Goal: Task Accomplishment & Management: Complete application form

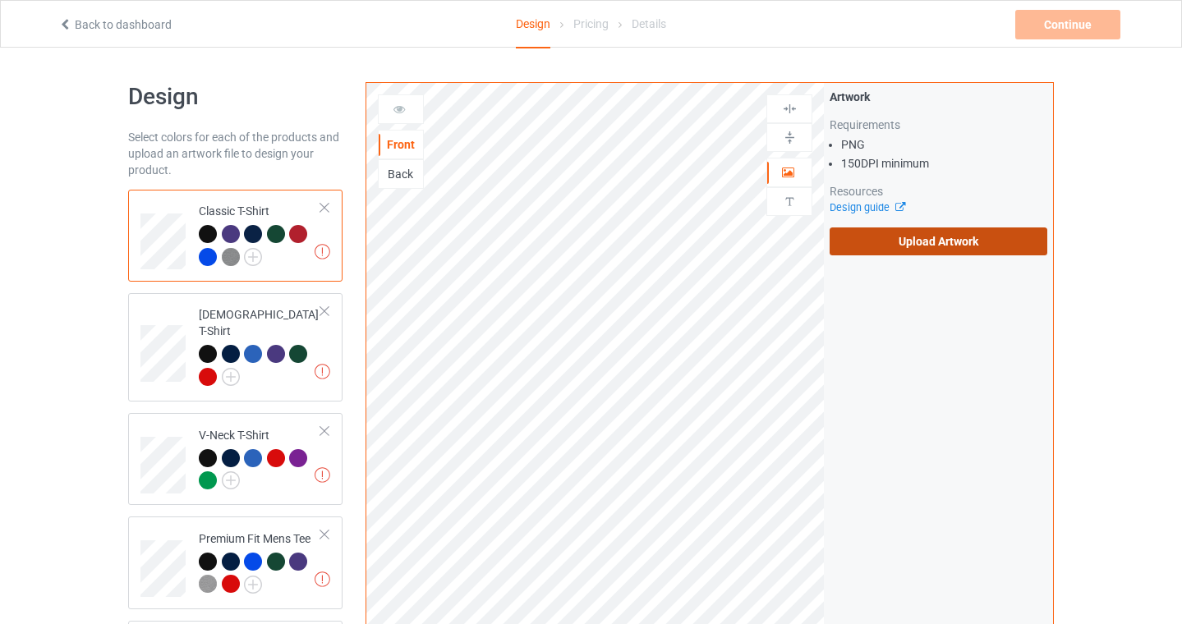
click at [913, 245] on label "Upload Artwork" at bounding box center [938, 241] width 218 height 28
click at [0, 0] on input "Upload Artwork" at bounding box center [0, 0] width 0 height 0
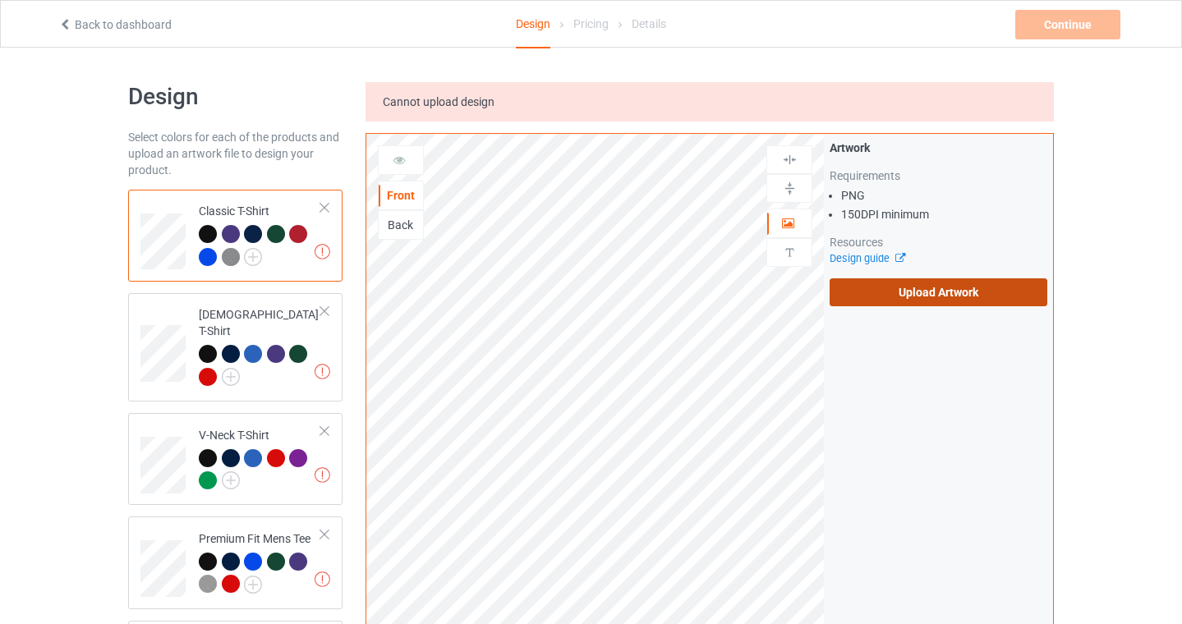
click at [912, 282] on label "Upload Artwork" at bounding box center [938, 292] width 218 height 28
click at [0, 0] on input "Upload Artwork" at bounding box center [0, 0] width 0 height 0
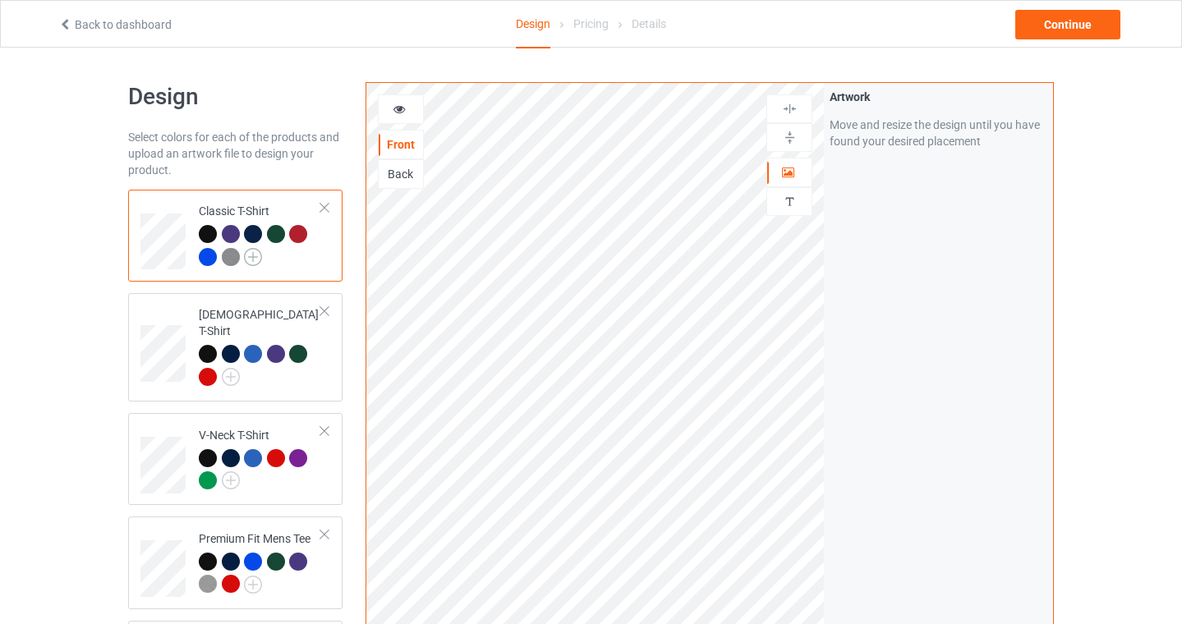
click at [256, 251] on img at bounding box center [253, 257] width 18 height 18
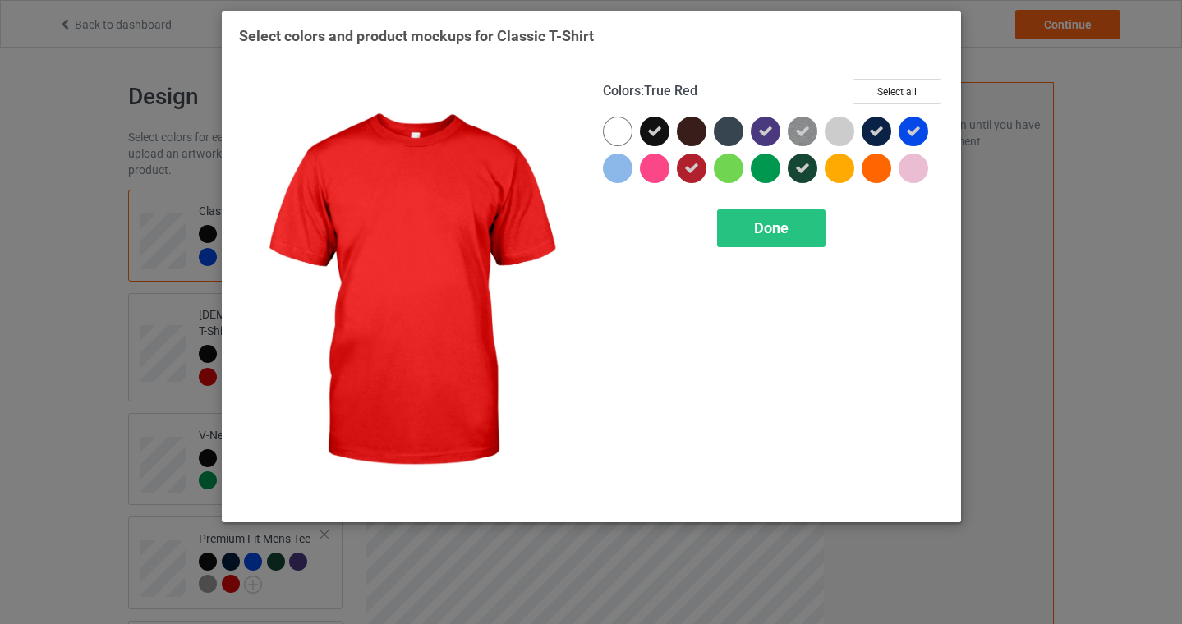
click at [687, 168] on icon at bounding box center [691, 168] width 15 height 15
click at [755, 227] on span "Done" at bounding box center [771, 227] width 34 height 17
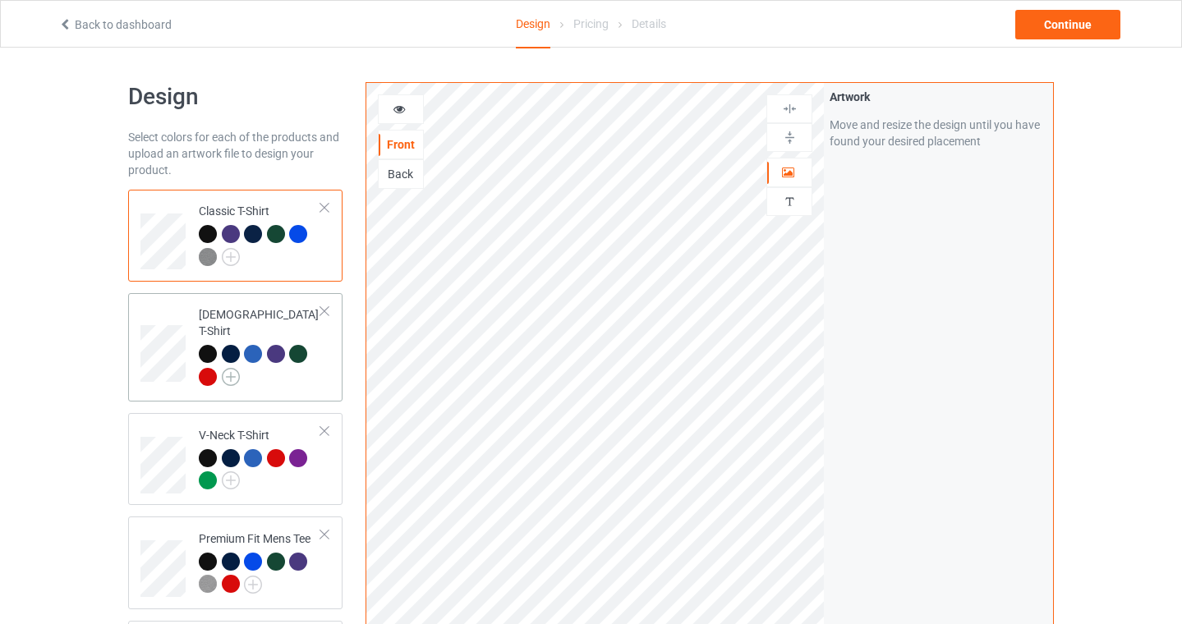
click at [230, 368] on img at bounding box center [231, 377] width 18 height 18
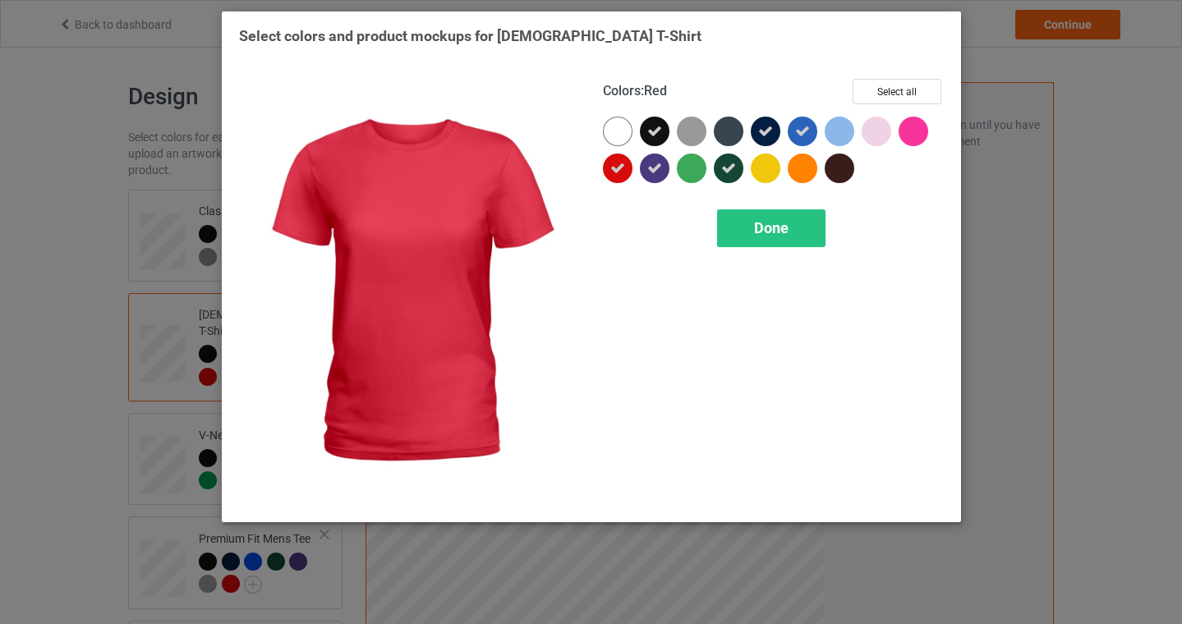
click at [621, 172] on icon at bounding box center [617, 168] width 15 height 15
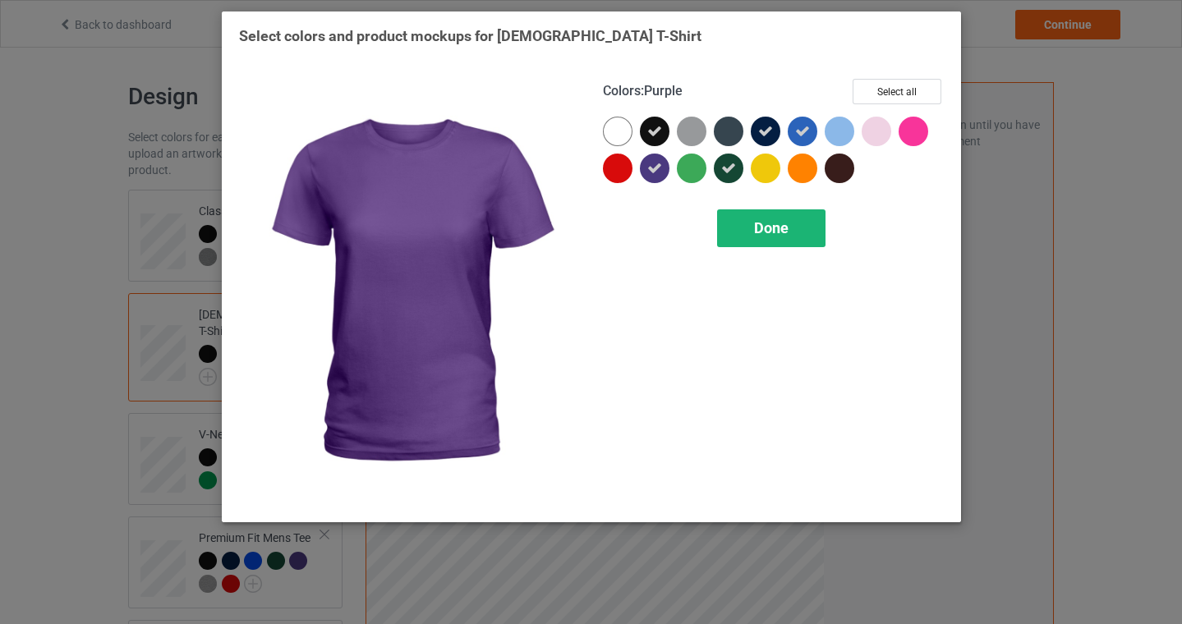
click at [806, 235] on div "Done" at bounding box center [771, 228] width 108 height 38
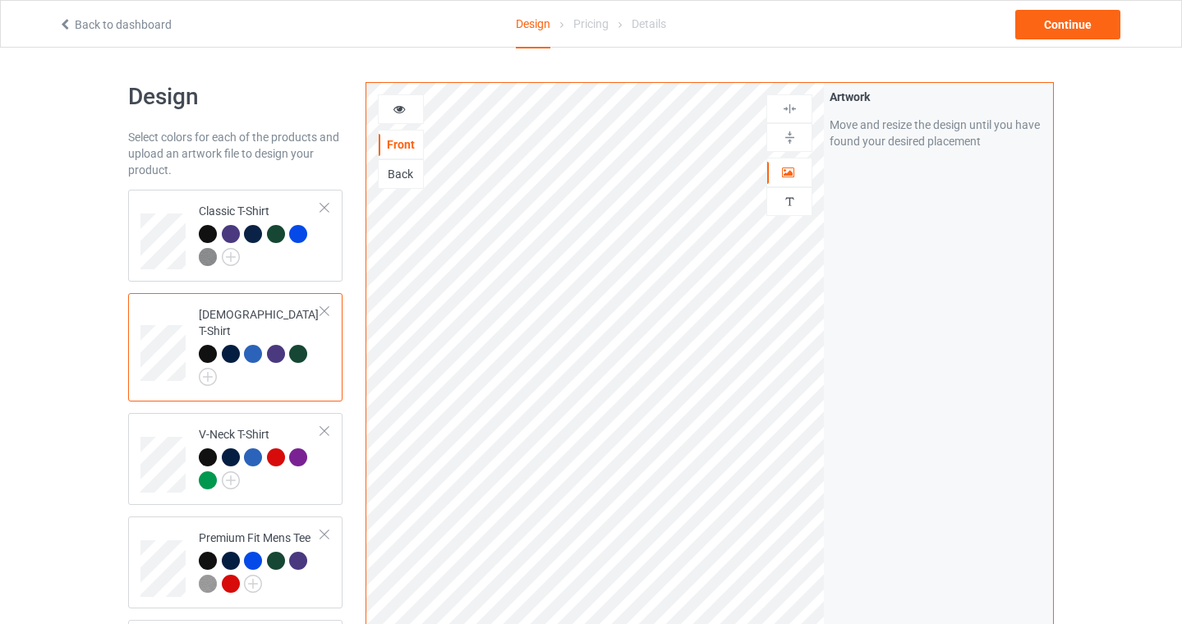
scroll to position [180, 0]
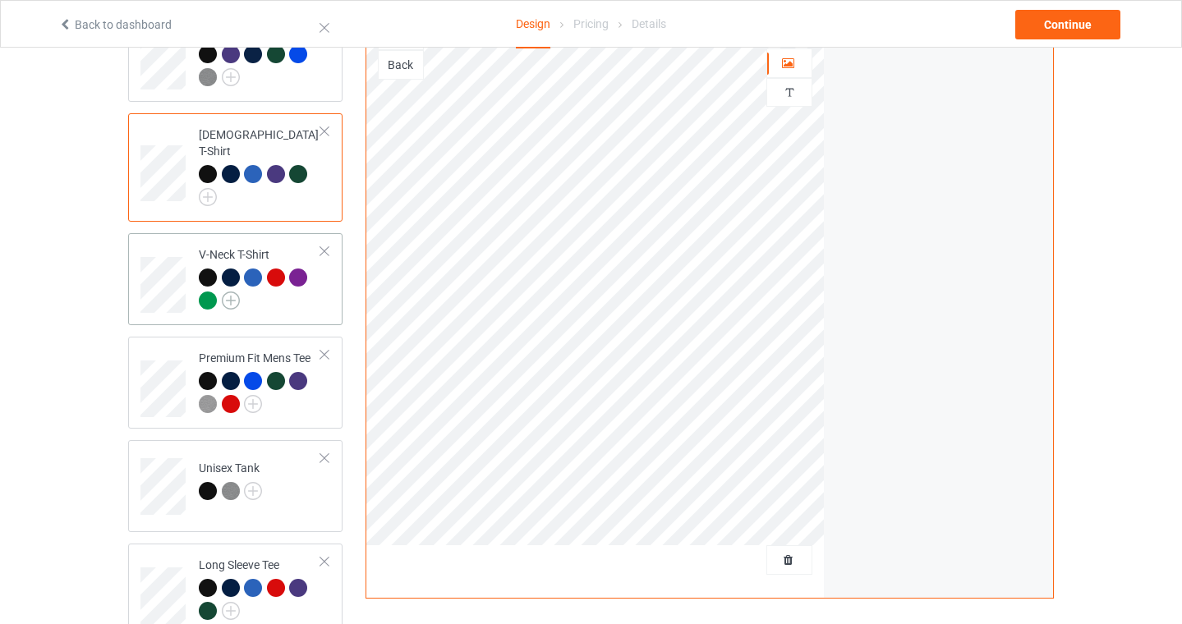
click at [232, 292] on img at bounding box center [231, 301] width 18 height 18
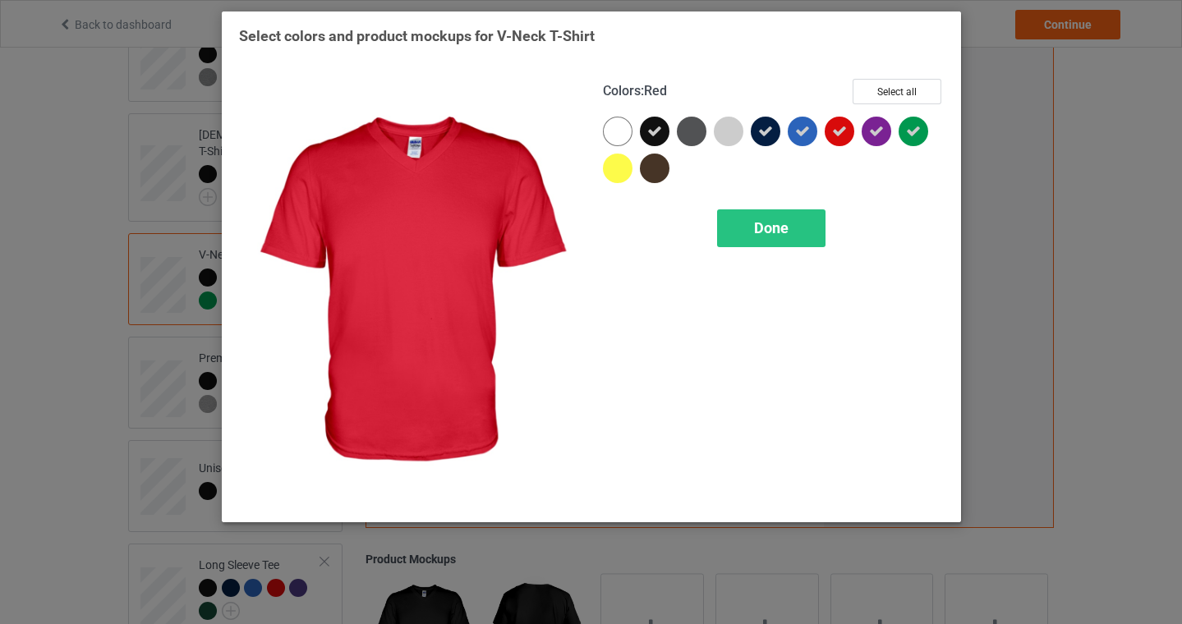
click at [833, 134] on icon at bounding box center [839, 131] width 15 height 15
click at [780, 241] on div "Done" at bounding box center [771, 228] width 108 height 38
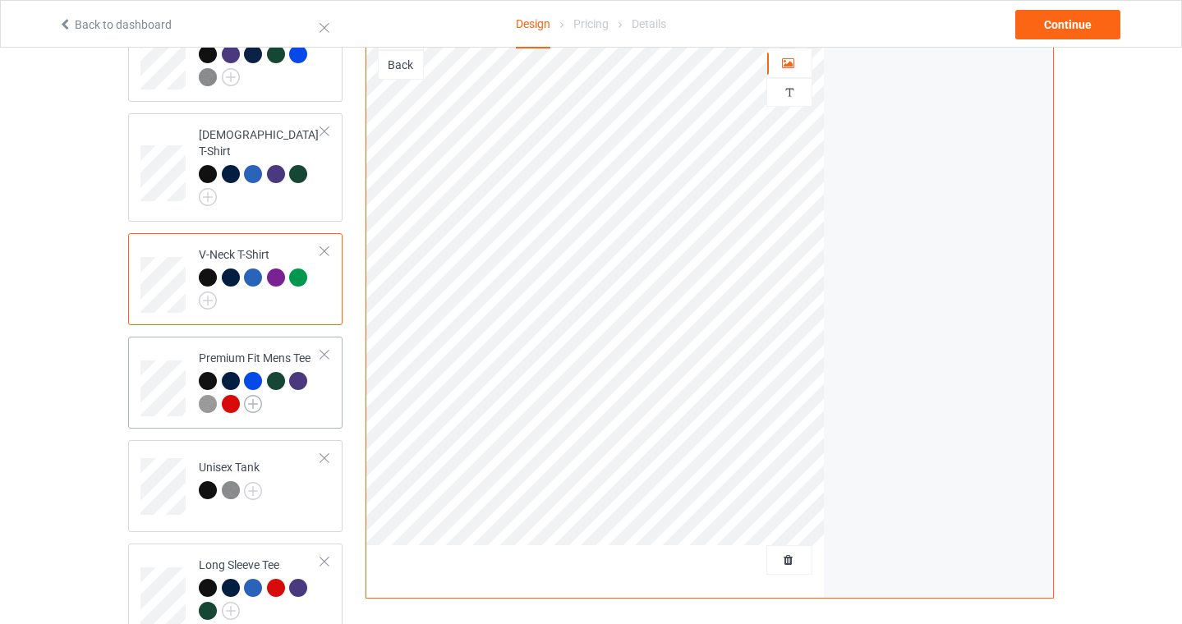
click at [252, 395] on img at bounding box center [253, 404] width 18 height 18
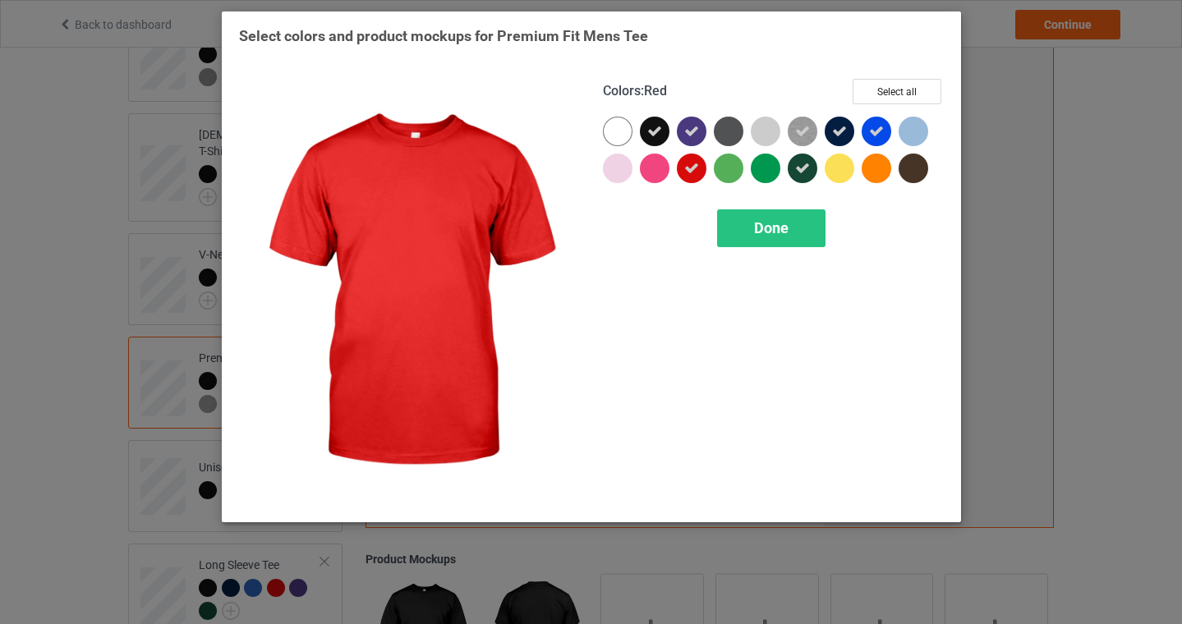
click at [690, 172] on icon at bounding box center [691, 168] width 15 height 15
click at [767, 239] on div "Done" at bounding box center [771, 228] width 108 height 38
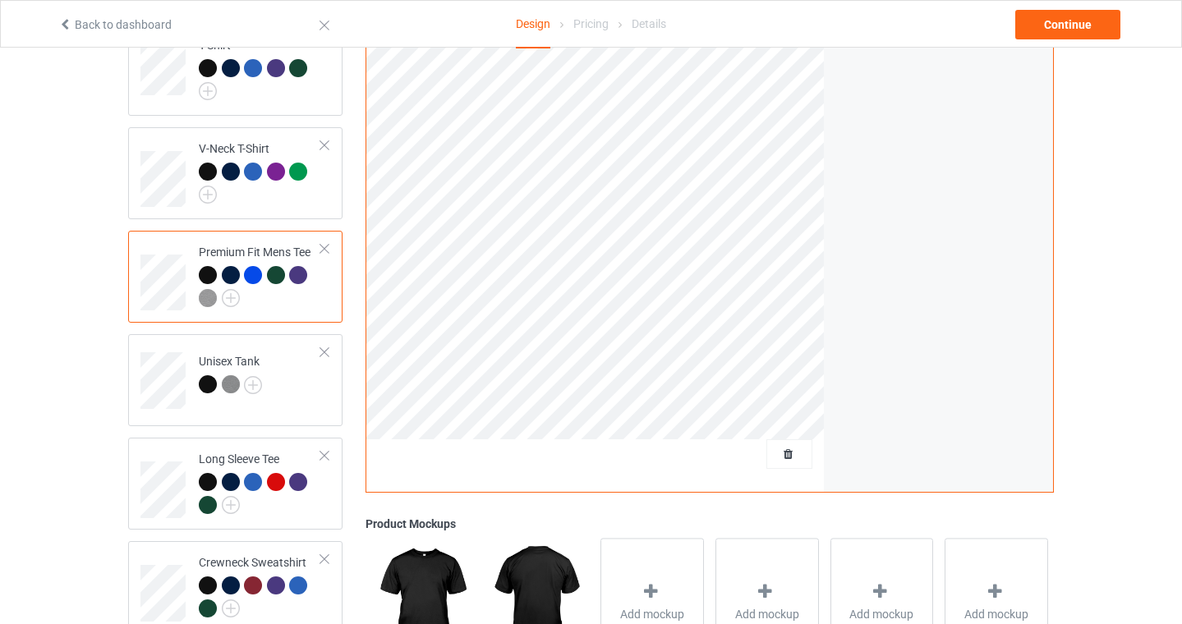
scroll to position [496, 0]
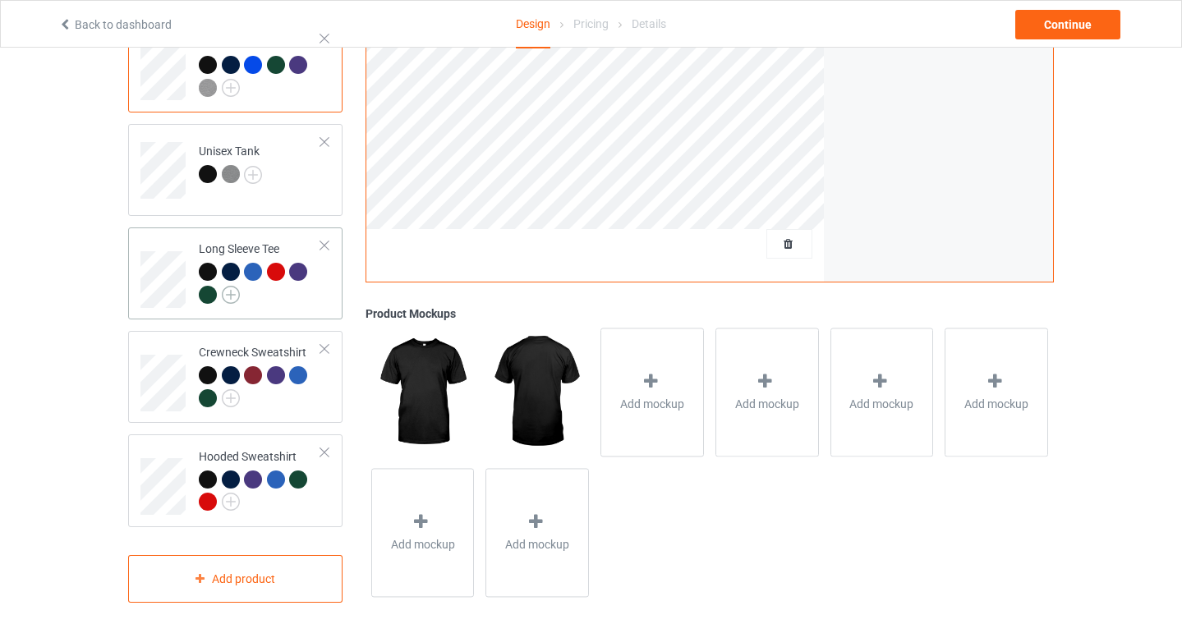
click at [236, 286] on img at bounding box center [231, 295] width 18 height 18
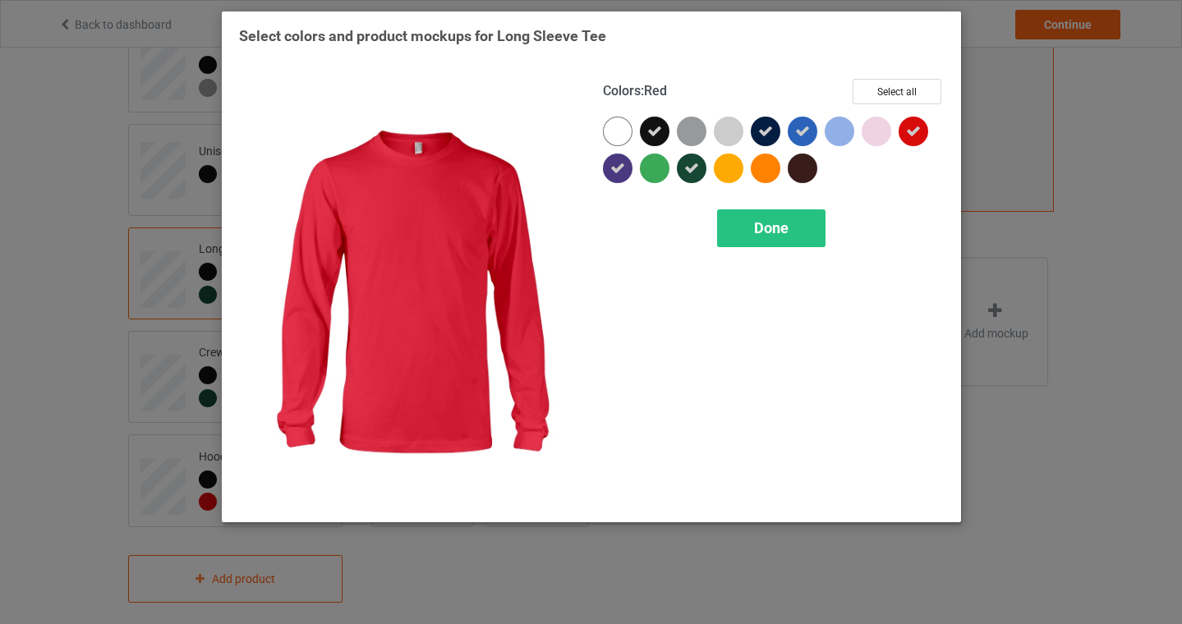
click at [912, 113] on div "Colors : Red Select all" at bounding box center [773, 98] width 341 height 38
click at [913, 128] on icon at bounding box center [913, 131] width 15 height 15
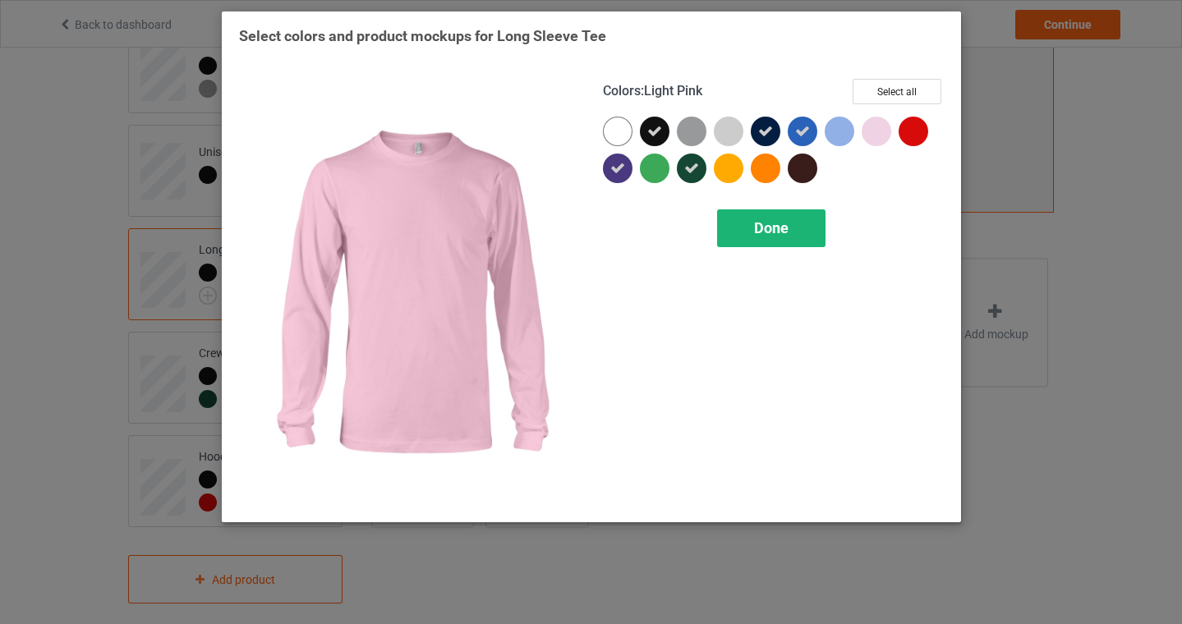
click at [765, 228] on span "Done" at bounding box center [771, 227] width 34 height 17
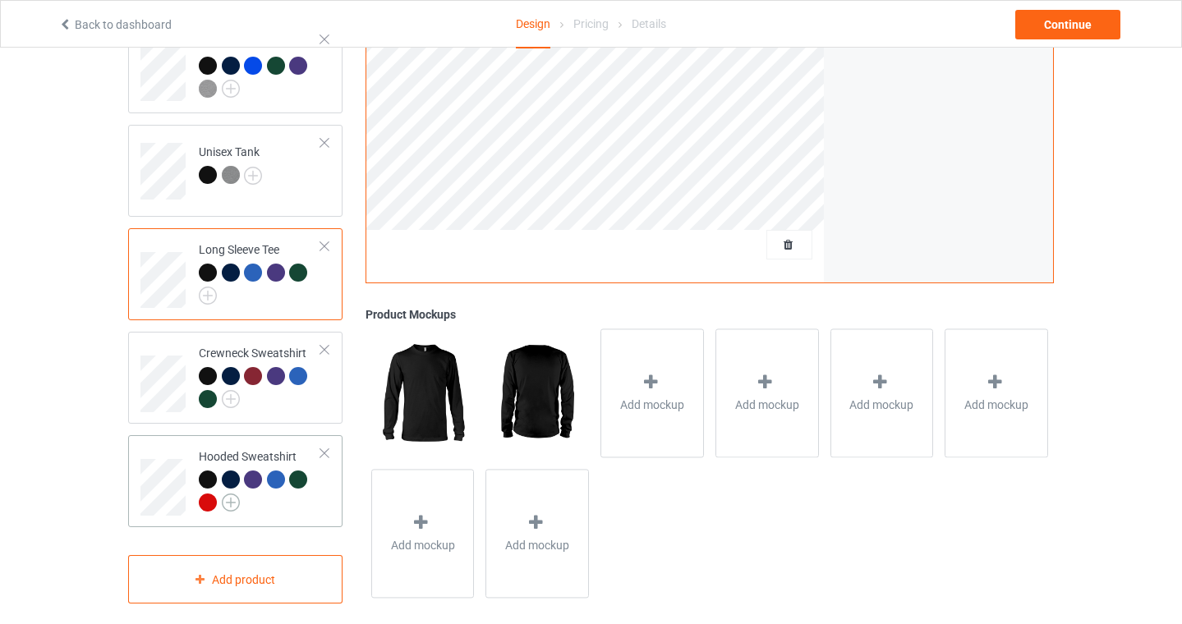
click at [228, 494] on img at bounding box center [231, 503] width 18 height 18
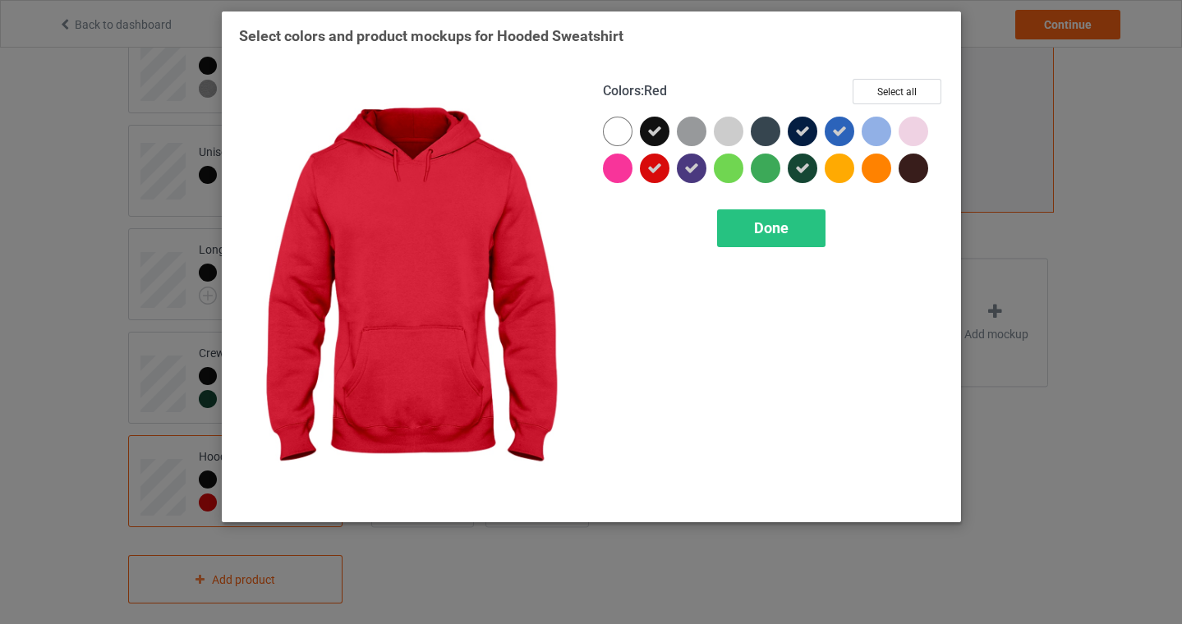
click at [653, 169] on icon at bounding box center [654, 168] width 15 height 15
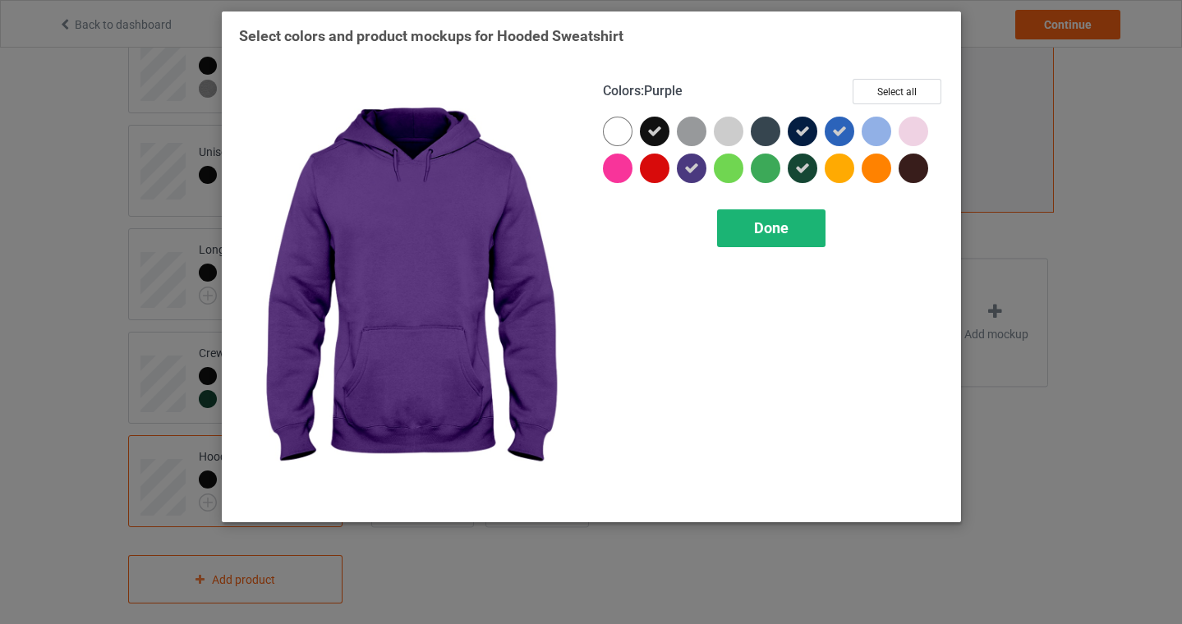
click at [783, 227] on span "Done" at bounding box center [771, 227] width 34 height 17
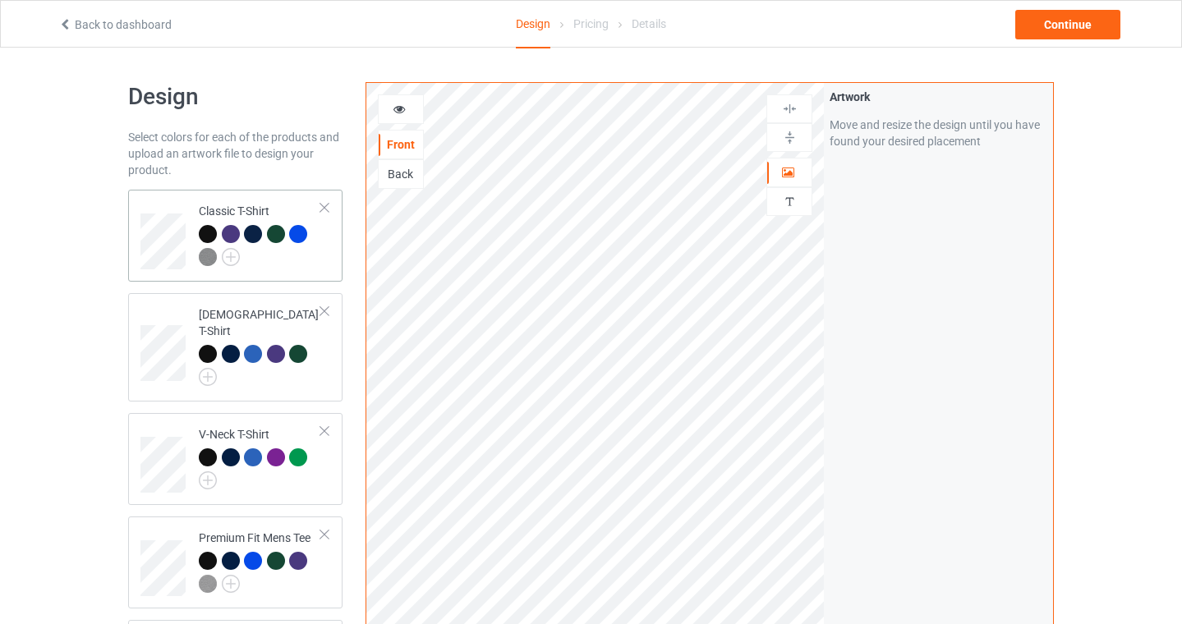
click at [310, 260] on div at bounding box center [260, 247] width 122 height 45
click at [1071, 17] on div "Continue" at bounding box center [1067, 25] width 105 height 30
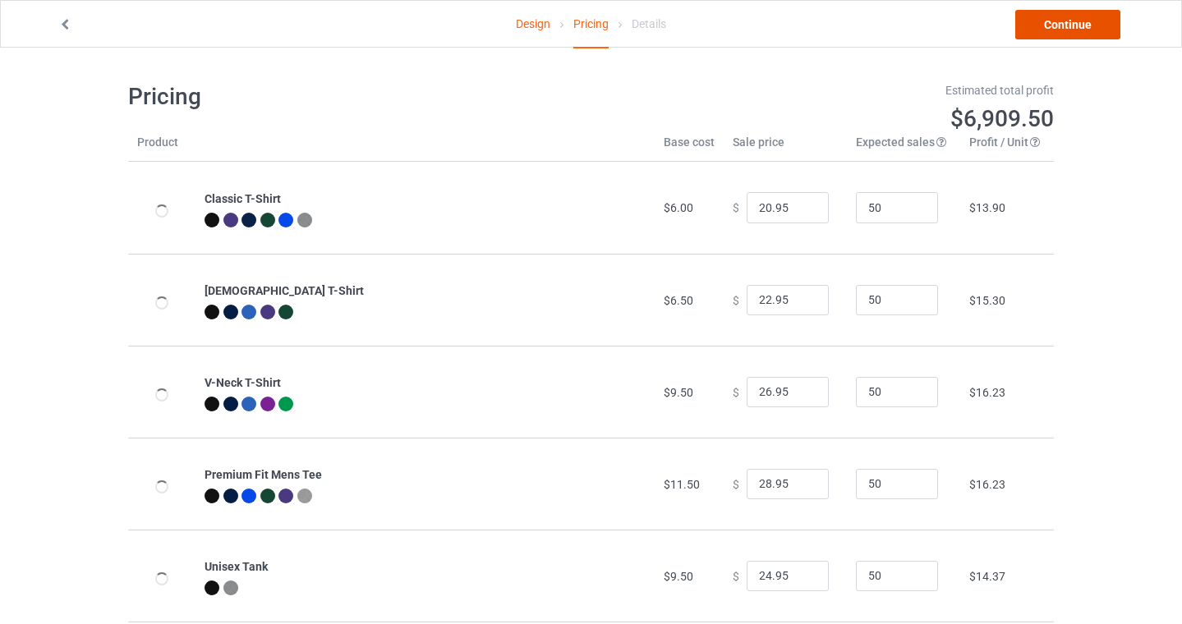
click at [1067, 21] on link "Continue" at bounding box center [1067, 25] width 105 height 30
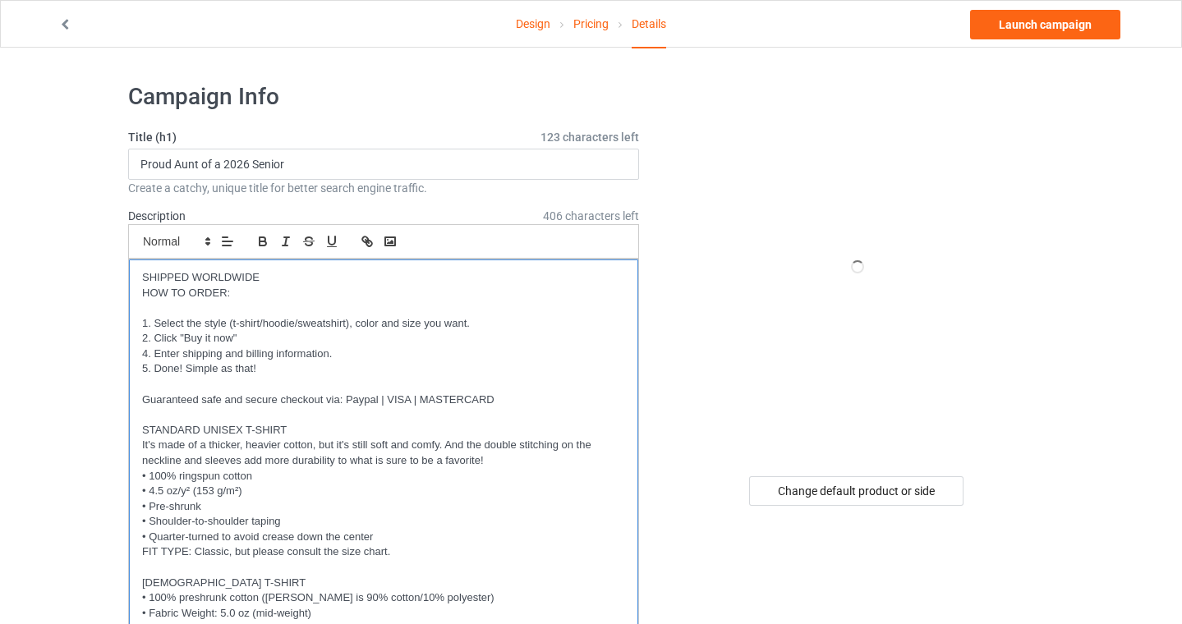
click at [323, 384] on p at bounding box center [383, 385] width 483 height 16
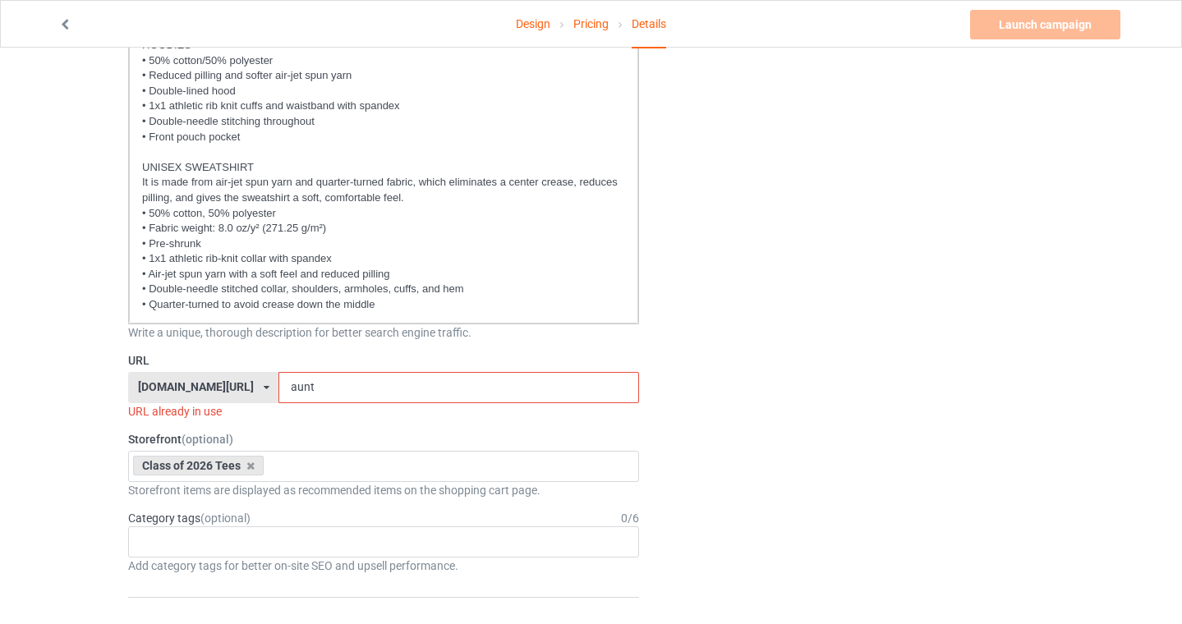
click at [323, 384] on input "aunt" at bounding box center [458, 387] width 360 height 31
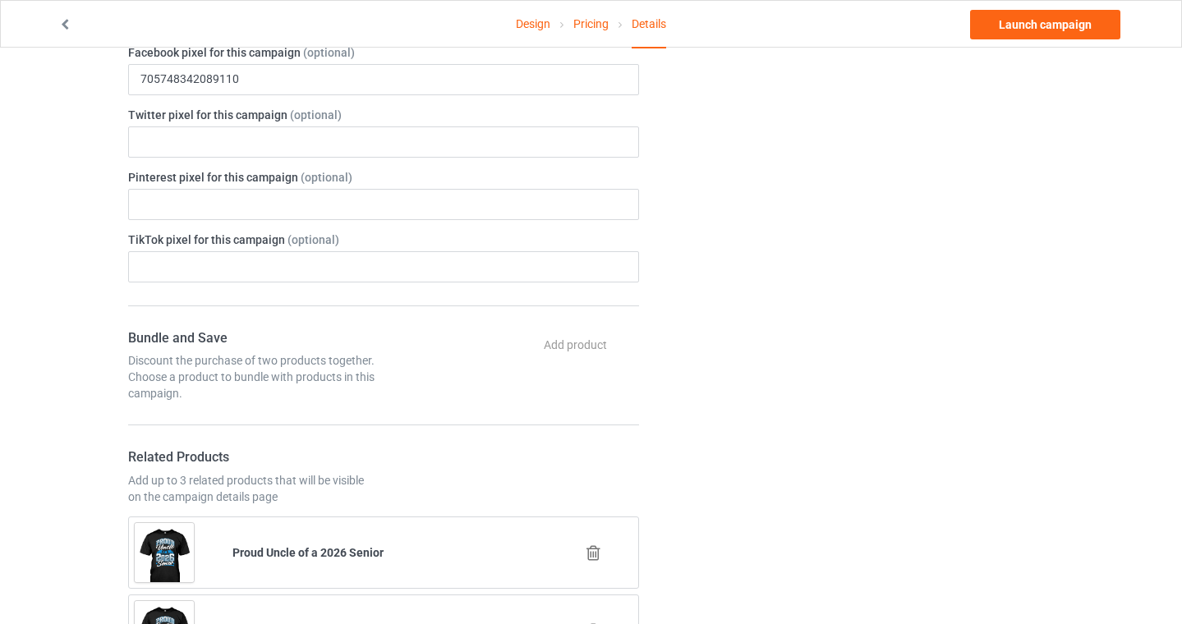
scroll to position [1481, 0]
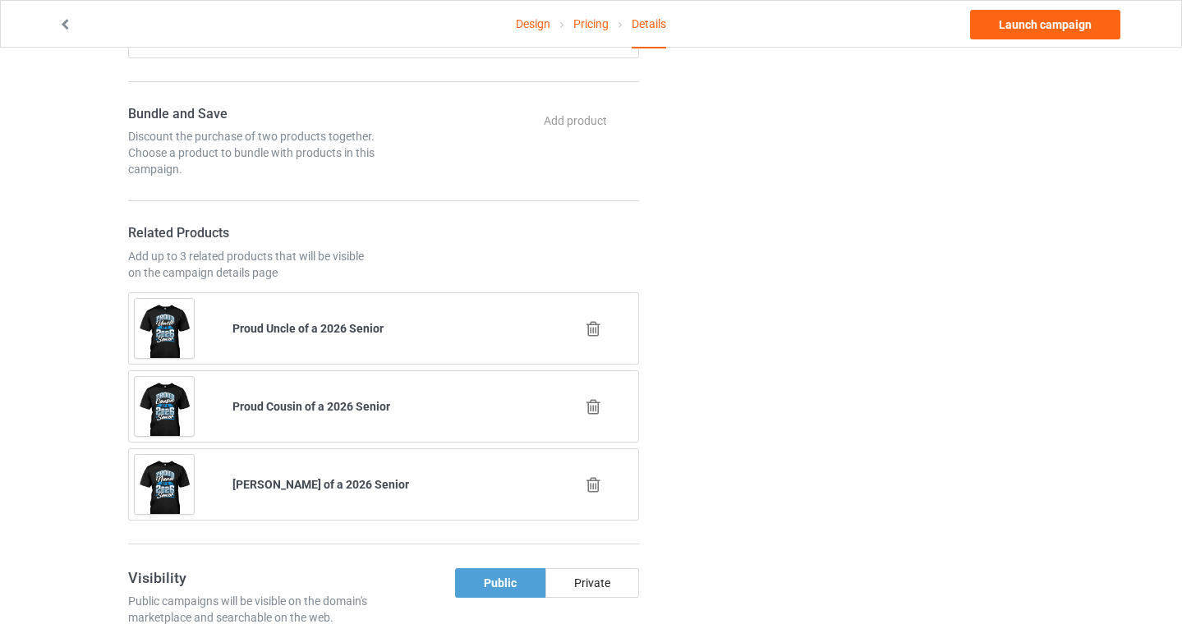
type input "auntnc"
click at [594, 328] on icon at bounding box center [593, 328] width 21 height 17
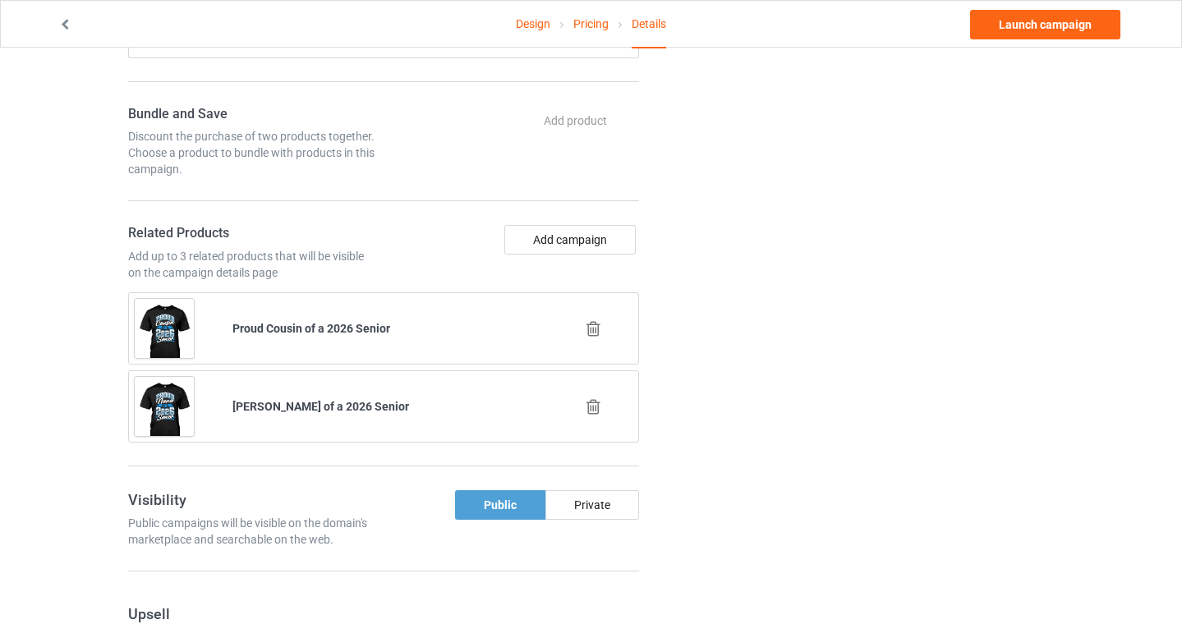
click at [594, 328] on icon at bounding box center [593, 328] width 21 height 17
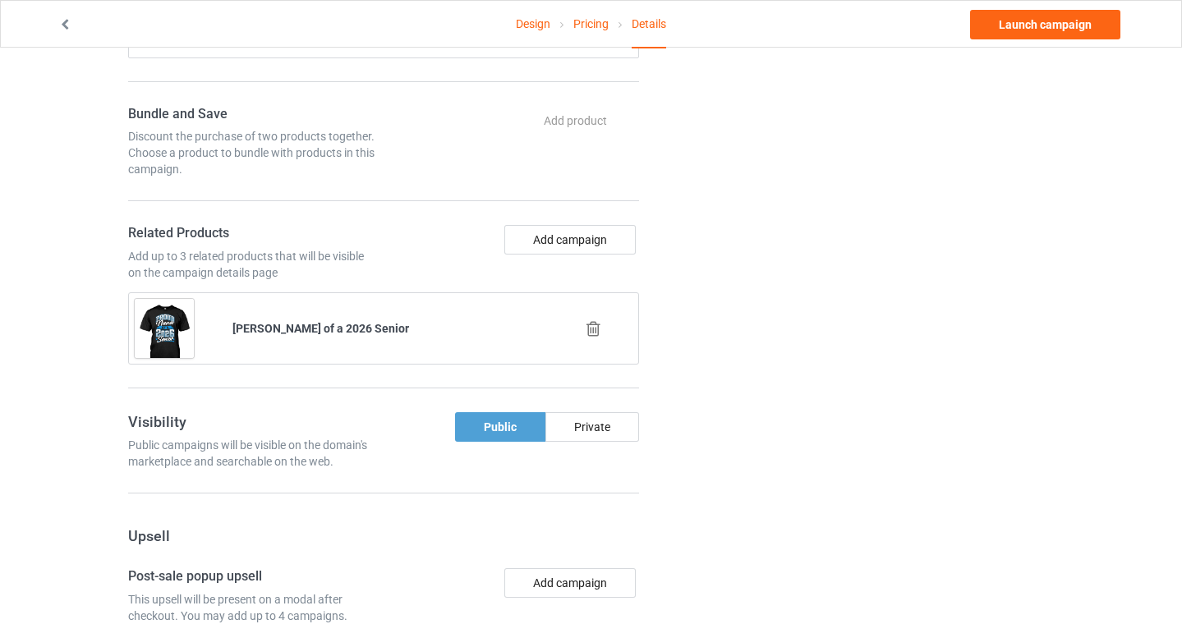
click at [595, 329] on icon at bounding box center [593, 328] width 21 height 17
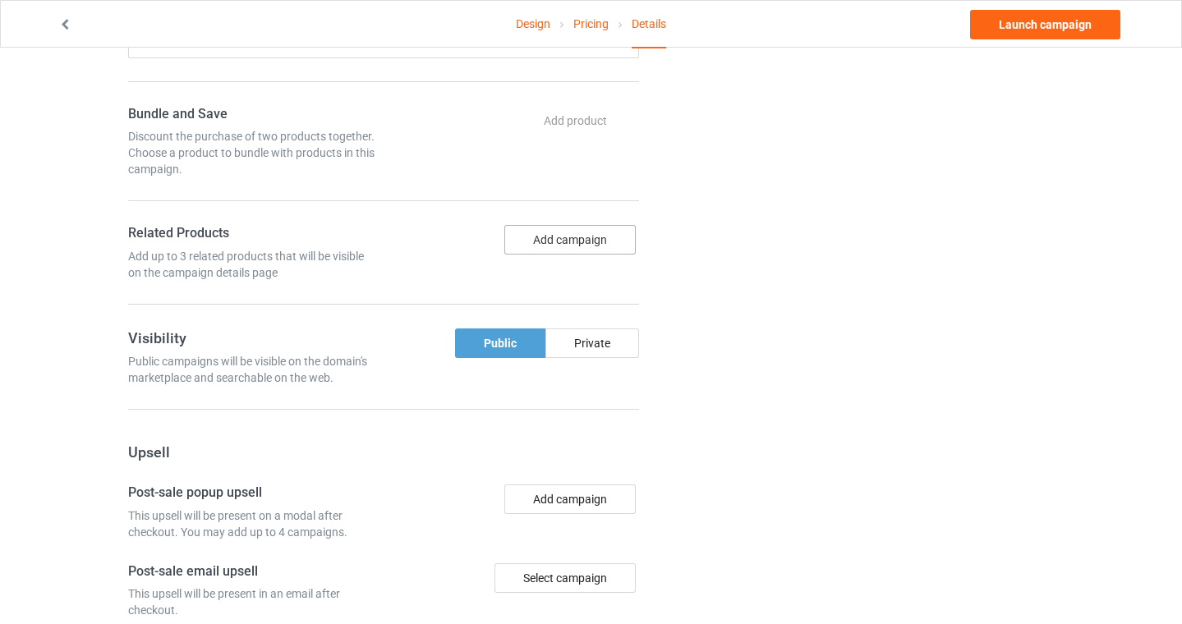
click at [590, 226] on button "Add campaign" at bounding box center [569, 240] width 131 height 30
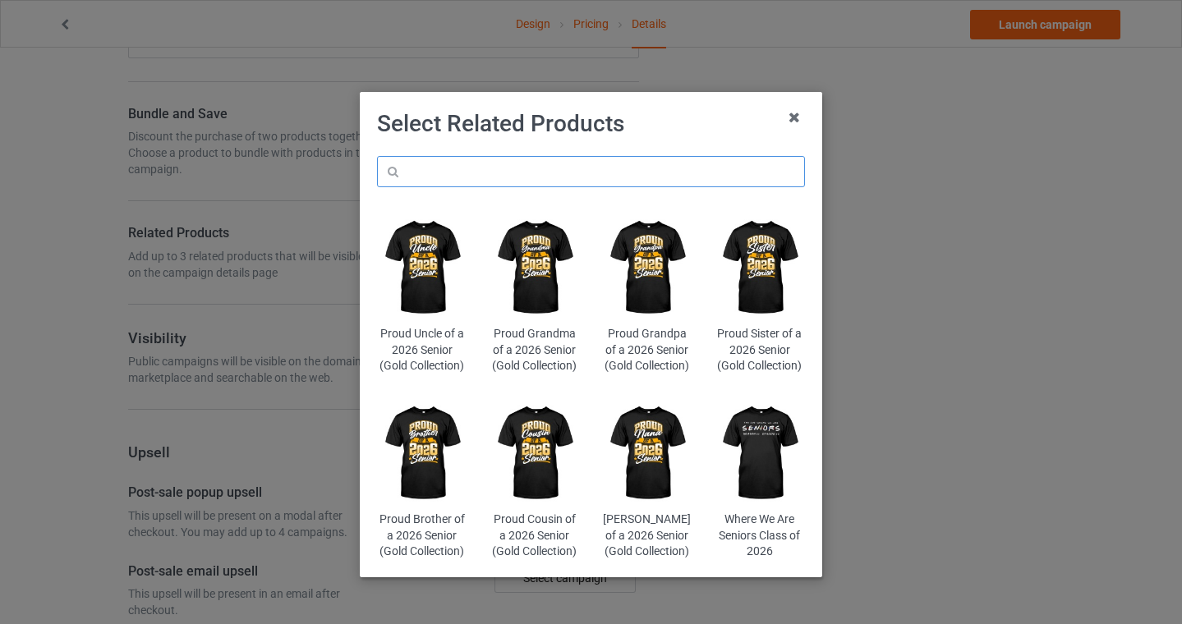
click at [578, 170] on input "text" at bounding box center [591, 171] width 428 height 31
type input "final chapter"
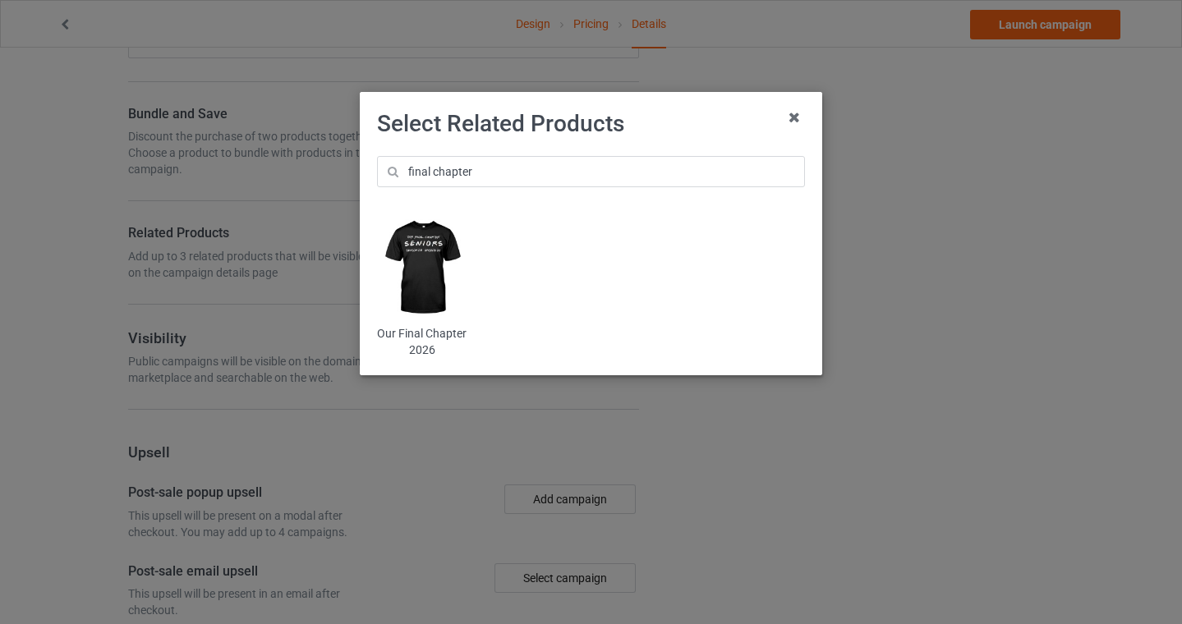
click at [425, 256] on img at bounding box center [422, 268] width 90 height 112
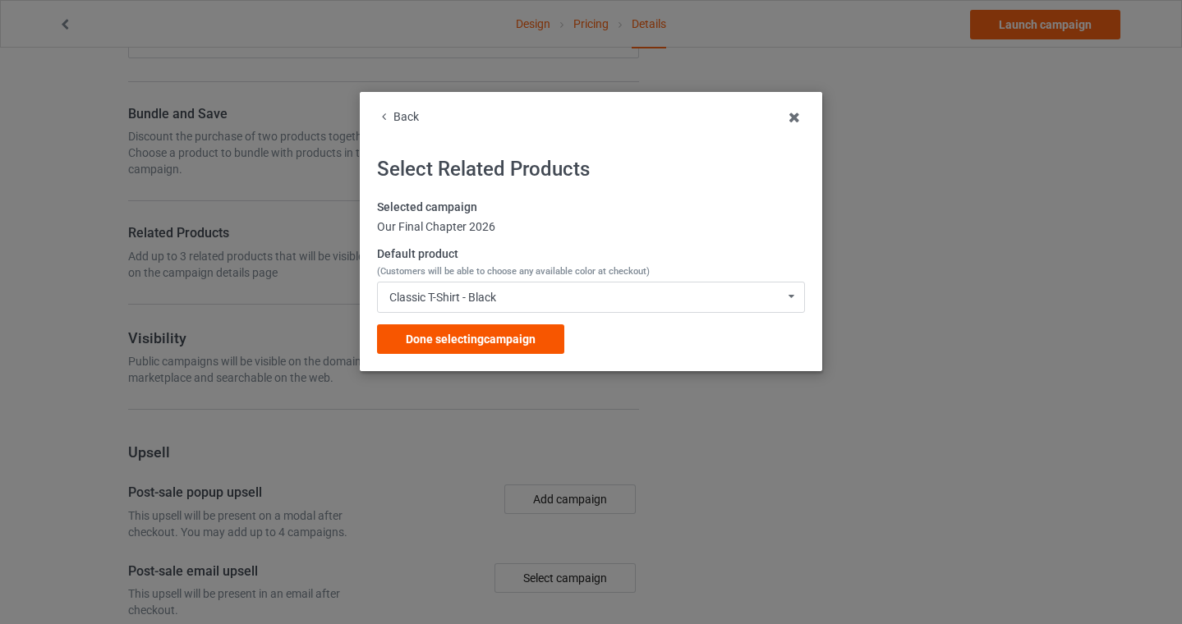
click at [450, 331] on div "Done selecting campaign" at bounding box center [470, 339] width 187 height 30
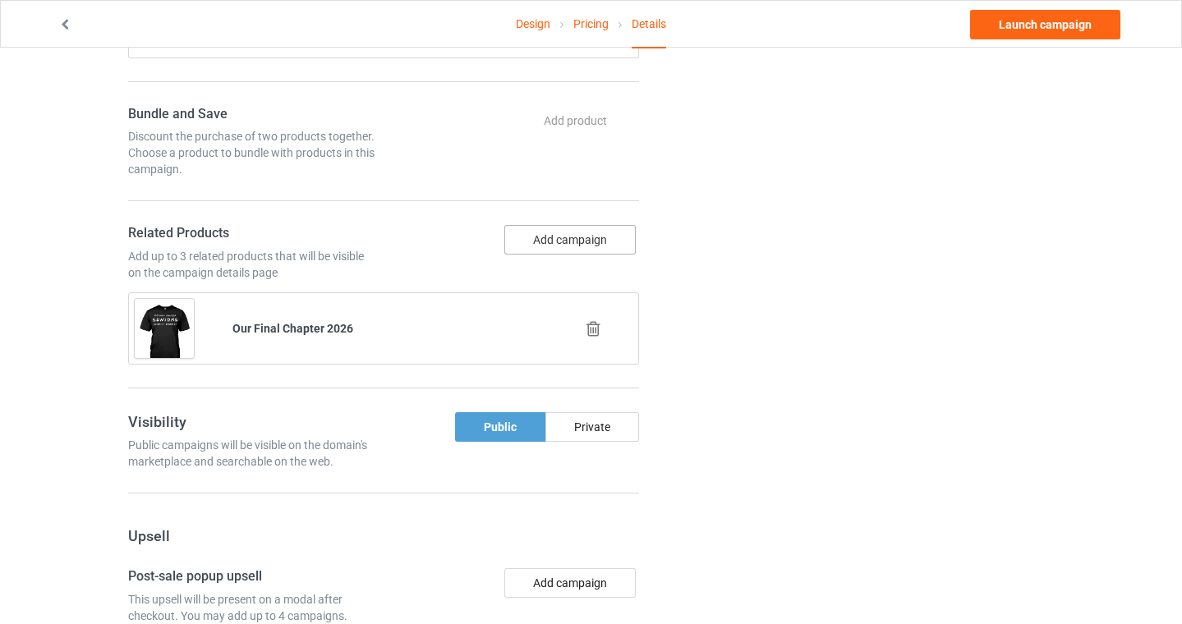
click at [581, 232] on button "Add campaign" at bounding box center [569, 240] width 131 height 30
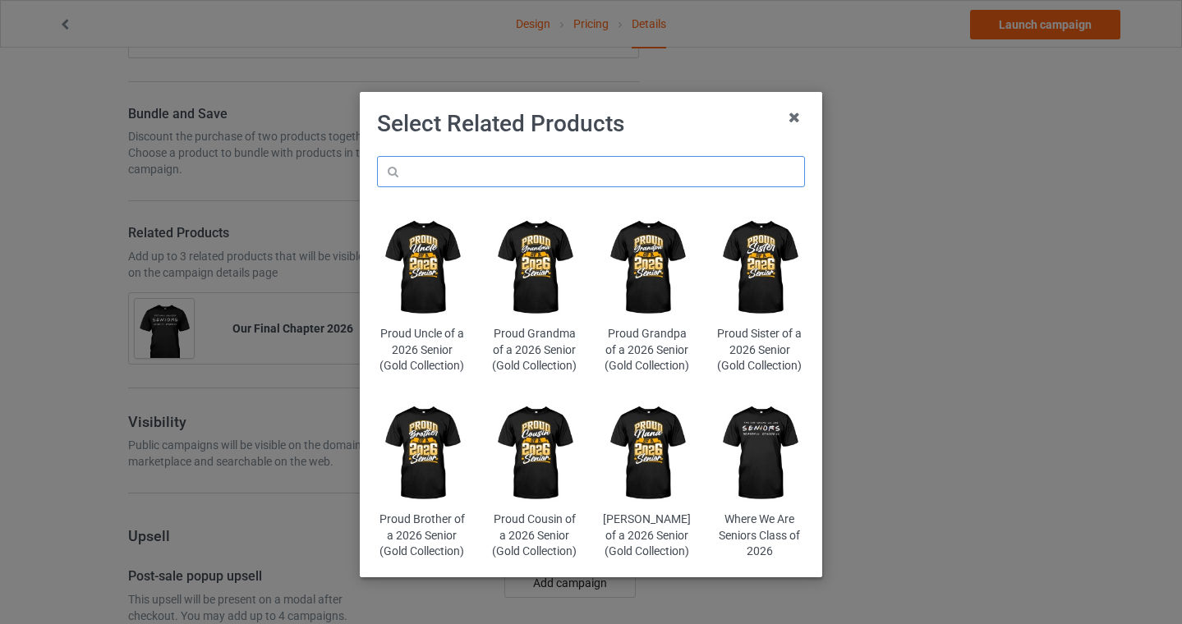
click at [538, 177] on input "text" at bounding box center [591, 171] width 428 height 31
type input "retro"
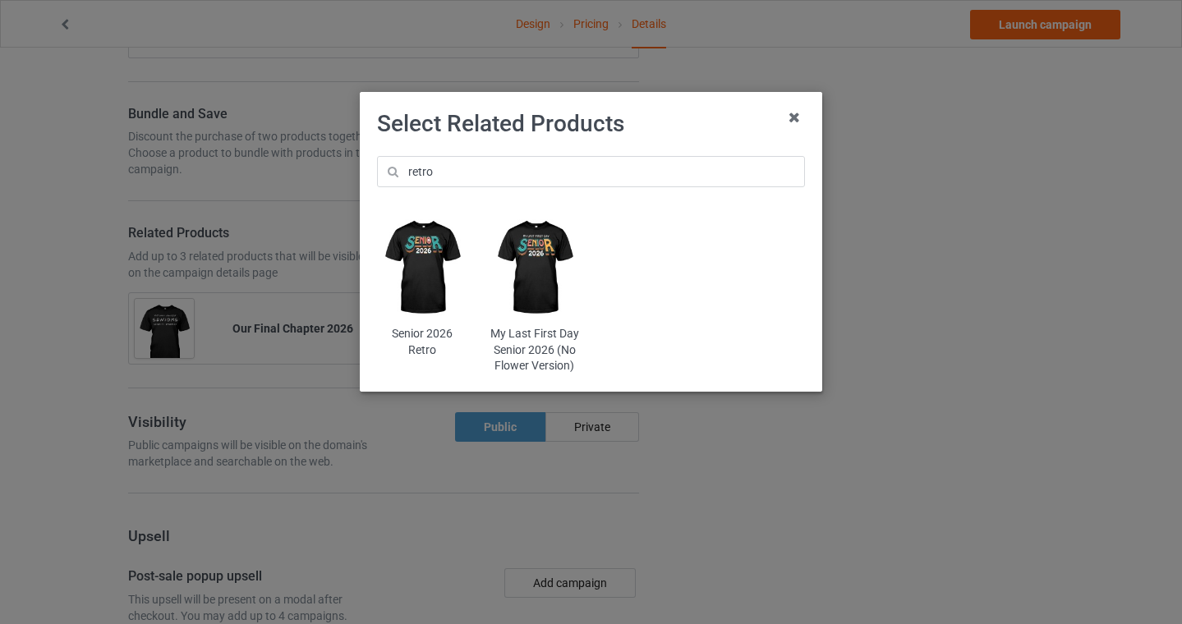
click at [416, 255] on img at bounding box center [422, 268] width 90 height 112
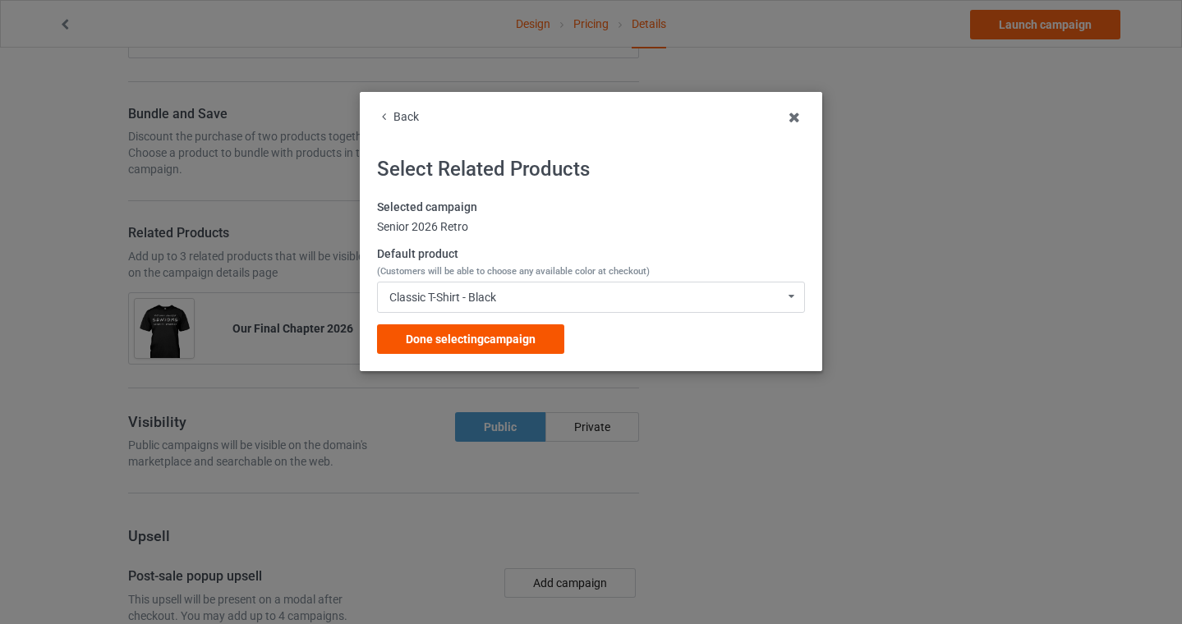
click at [453, 341] on span "Done selecting campaign" at bounding box center [471, 339] width 130 height 13
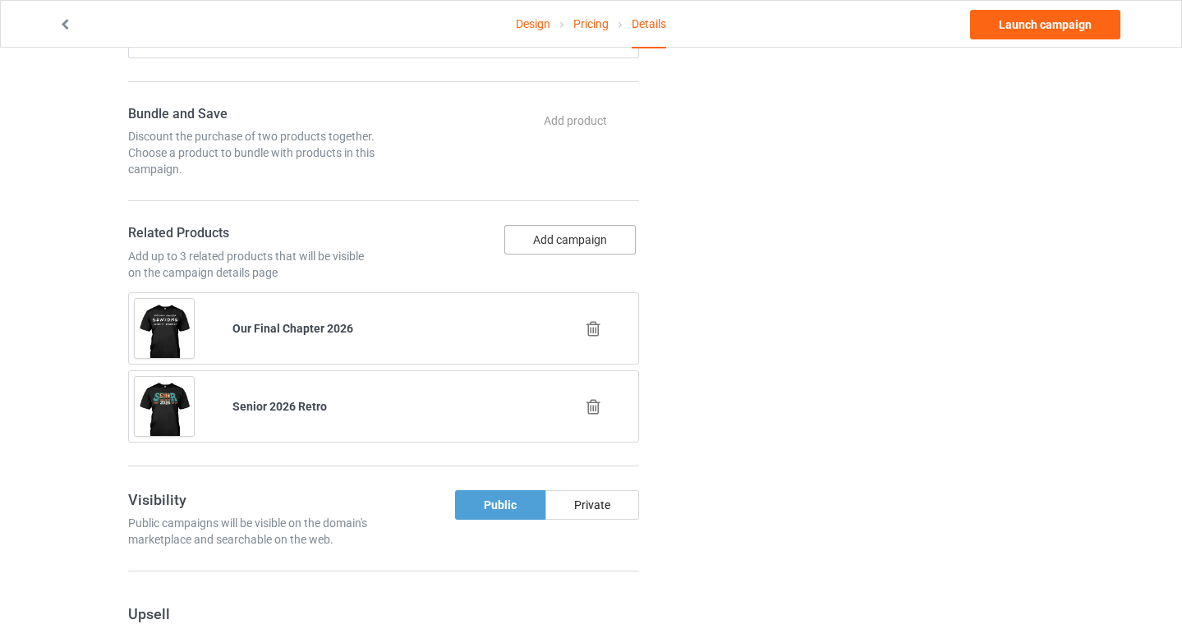
click at [539, 241] on button "Add campaign" at bounding box center [569, 240] width 131 height 30
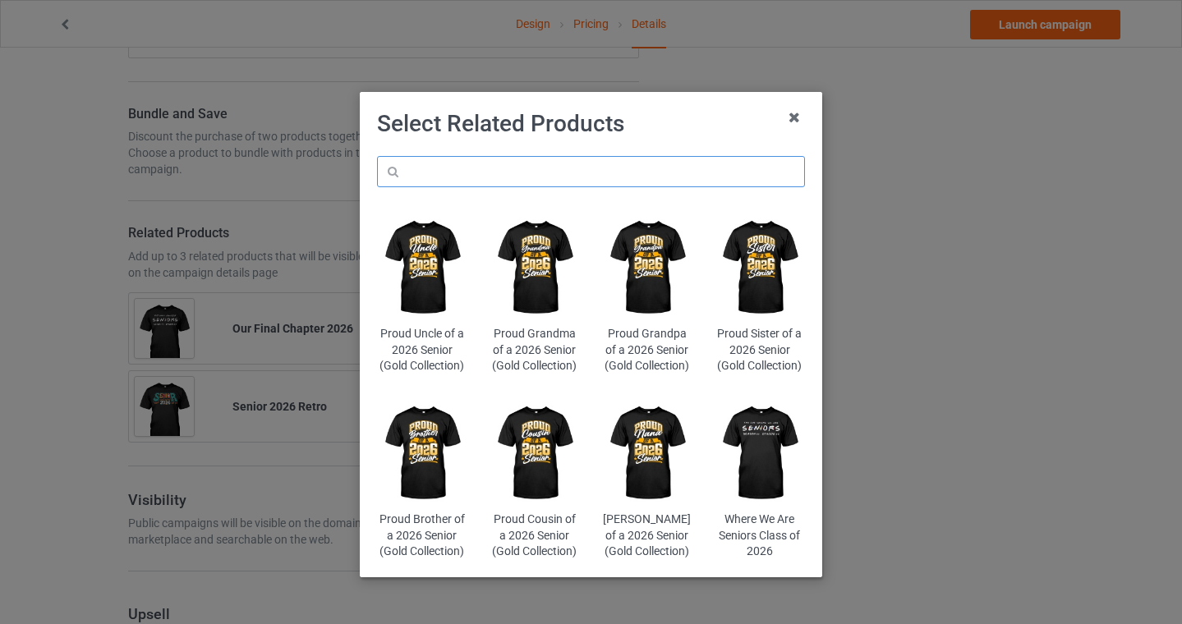
click at [549, 180] on input "text" at bounding box center [591, 171] width 428 height 31
type input "senior 2026"
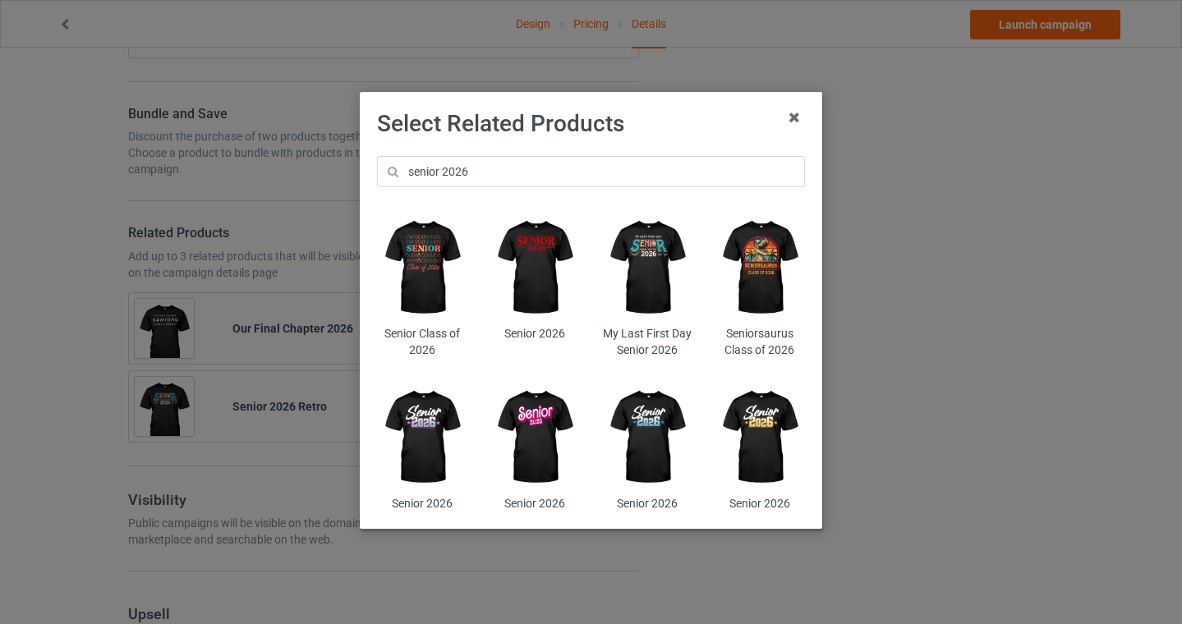
click at [768, 271] on img at bounding box center [760, 268] width 90 height 112
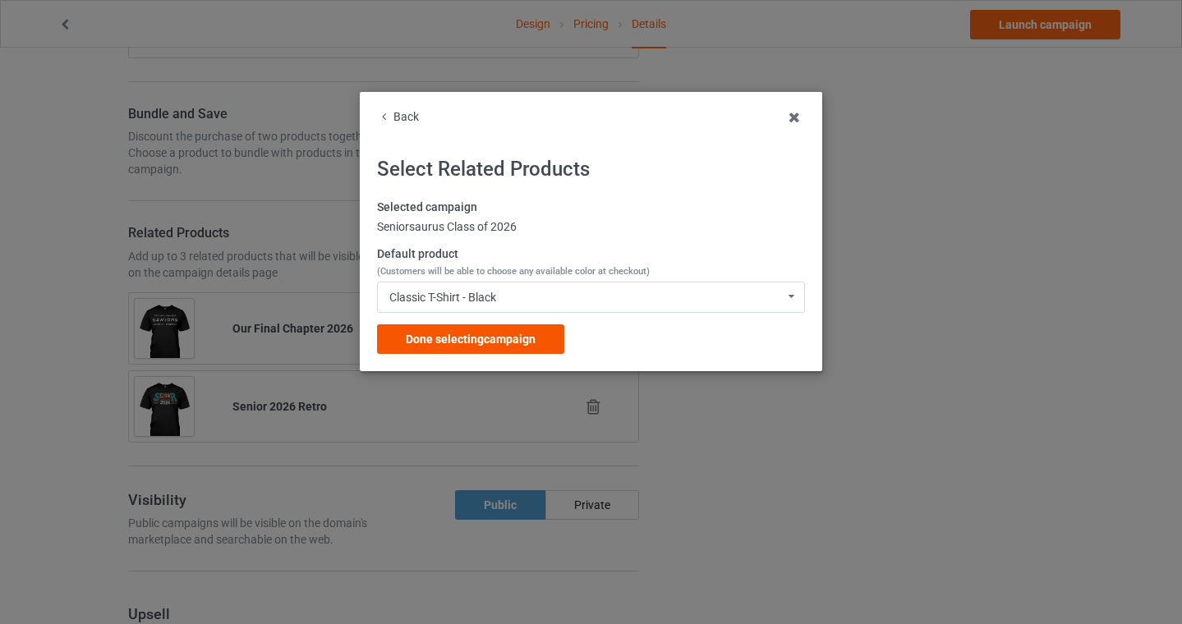
click at [416, 342] on span "Done selecting campaign" at bounding box center [471, 339] width 130 height 13
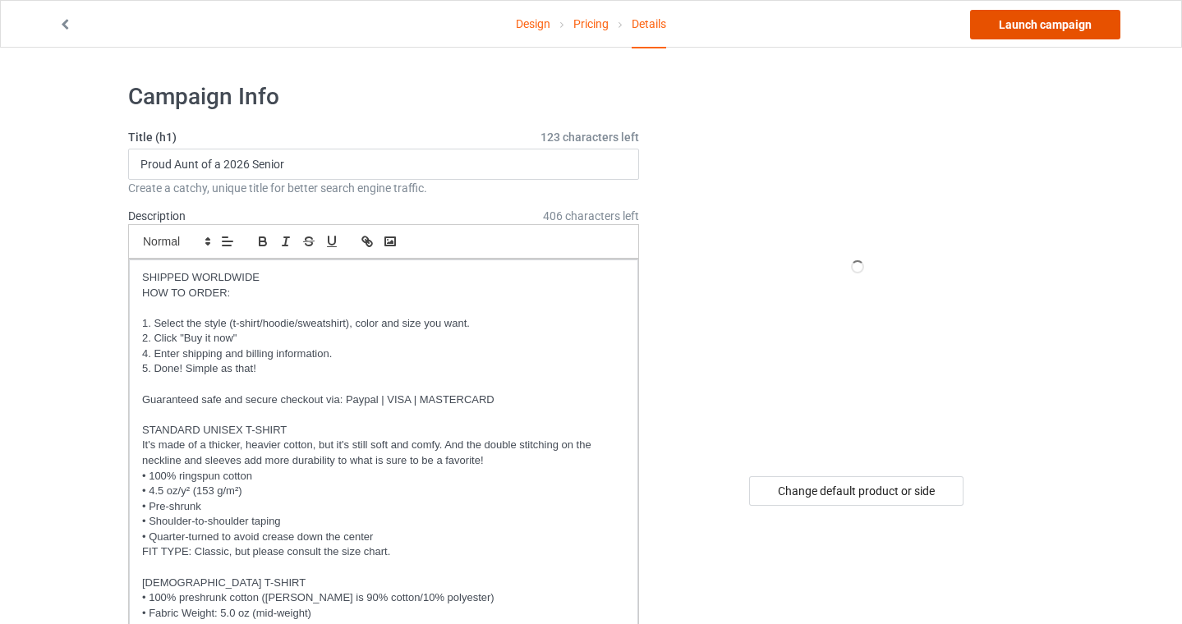
click at [1050, 22] on link "Launch campaign" at bounding box center [1045, 25] width 150 height 30
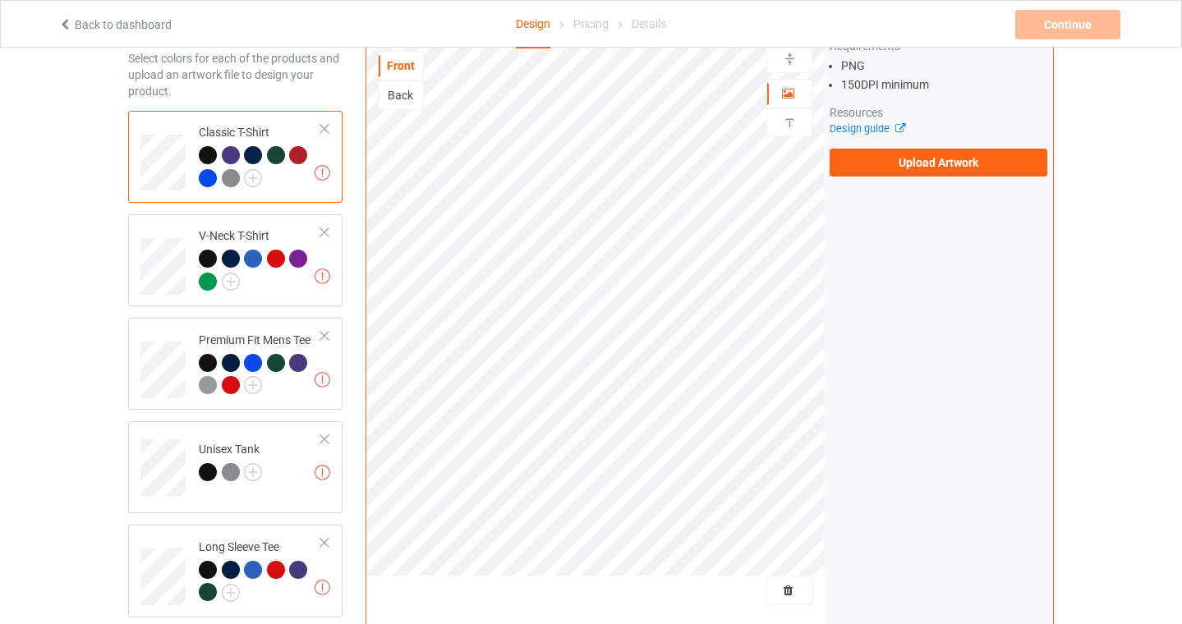
scroll to position [75, 0]
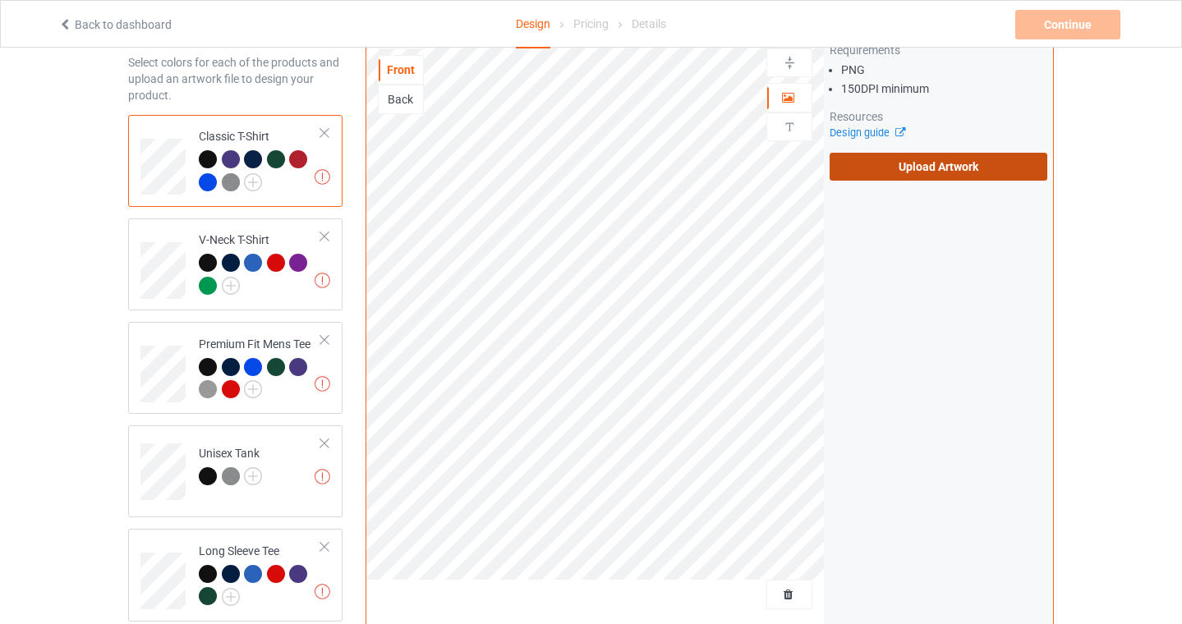
click at [949, 160] on label "Upload Artwork" at bounding box center [938, 167] width 218 height 28
click at [0, 0] on input "Upload Artwork" at bounding box center [0, 0] width 0 height 0
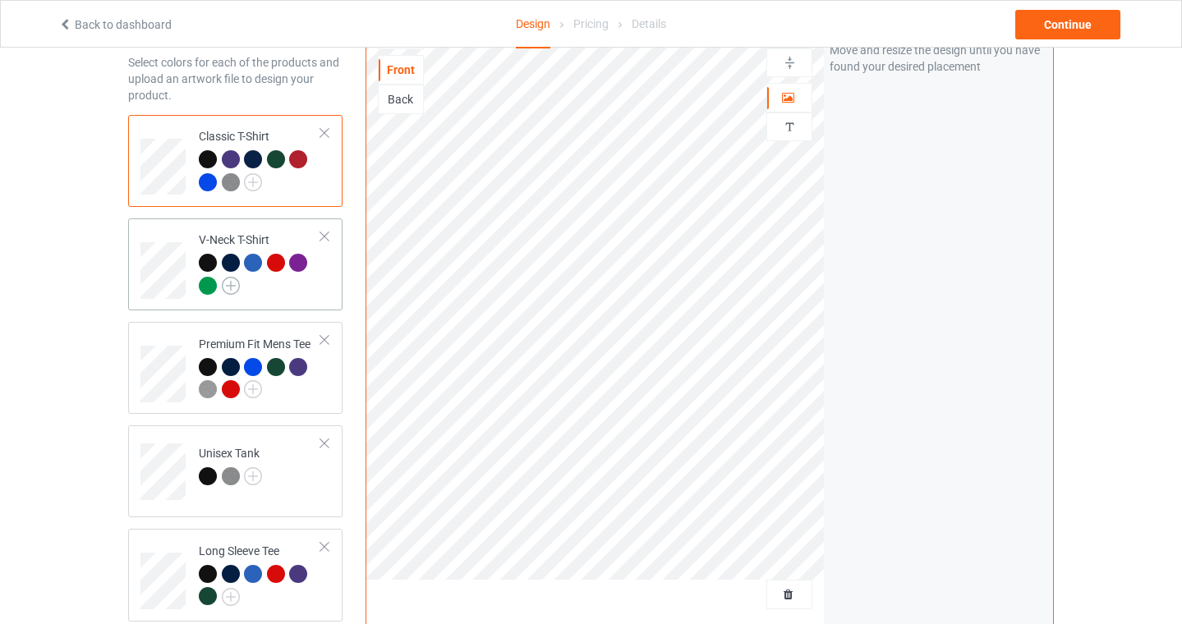
click at [230, 281] on img at bounding box center [231, 286] width 18 height 18
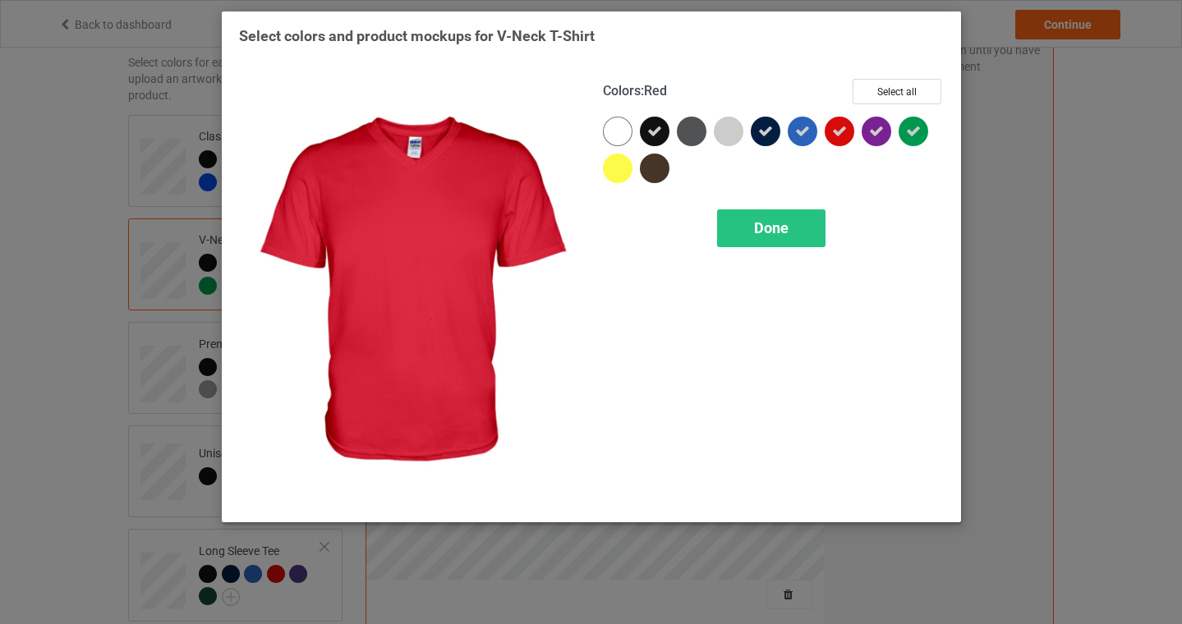
click at [843, 128] on icon at bounding box center [839, 131] width 15 height 15
click at [788, 241] on div "Done" at bounding box center [771, 228] width 108 height 38
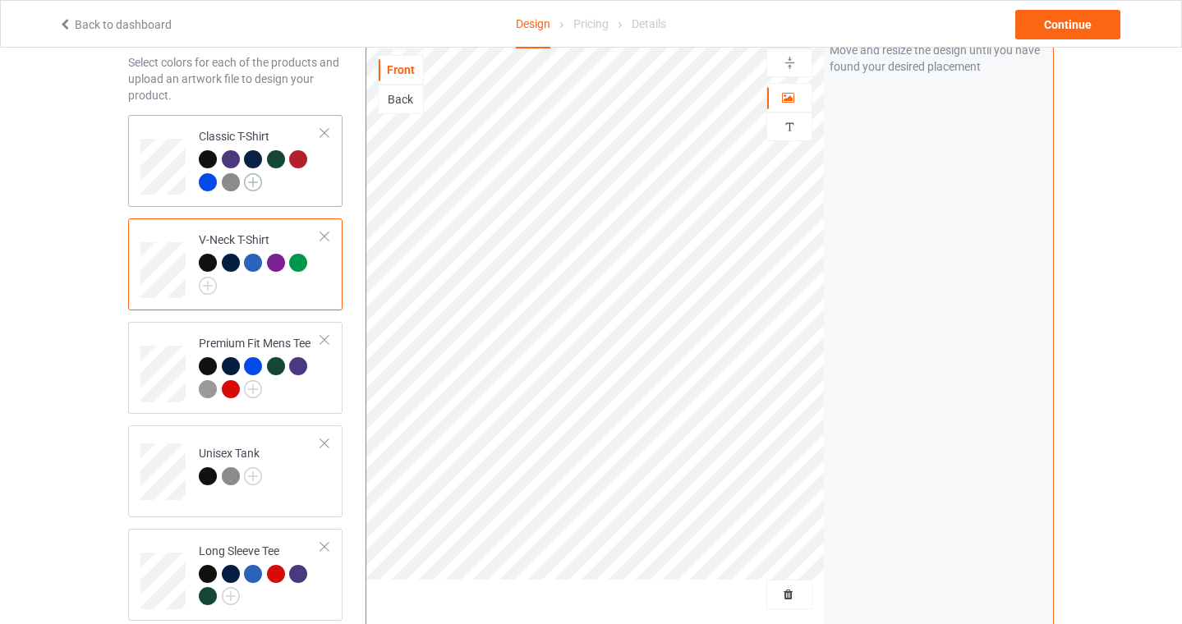
click at [249, 178] on img at bounding box center [253, 182] width 18 height 18
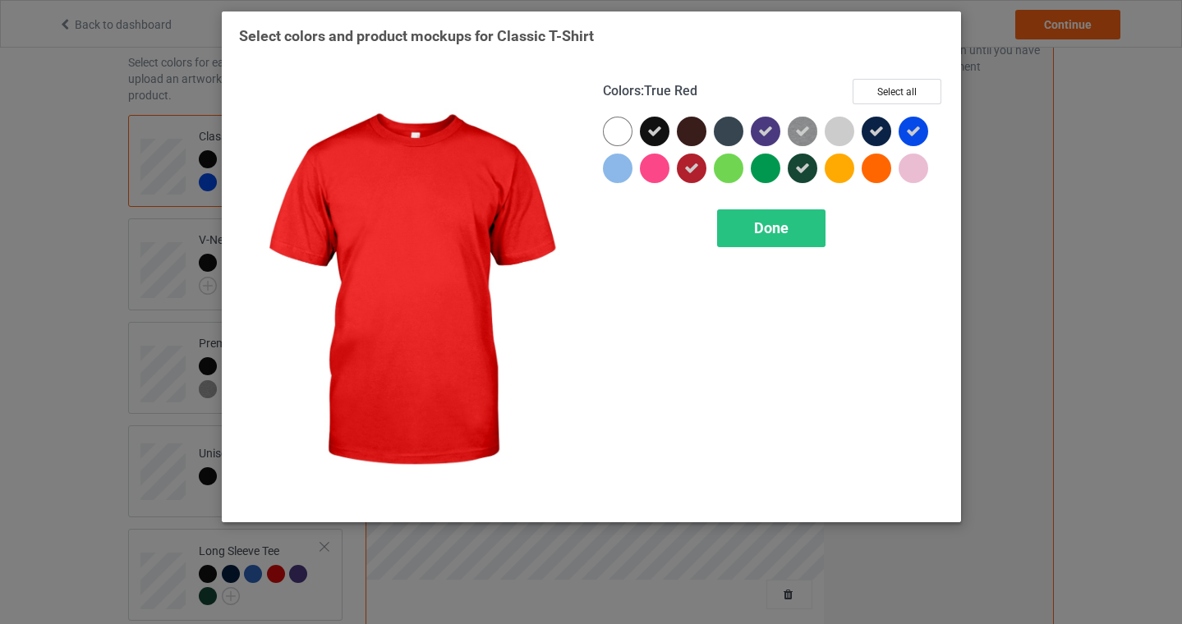
click at [696, 172] on icon at bounding box center [691, 168] width 15 height 15
click at [765, 239] on div "Done" at bounding box center [771, 228] width 108 height 38
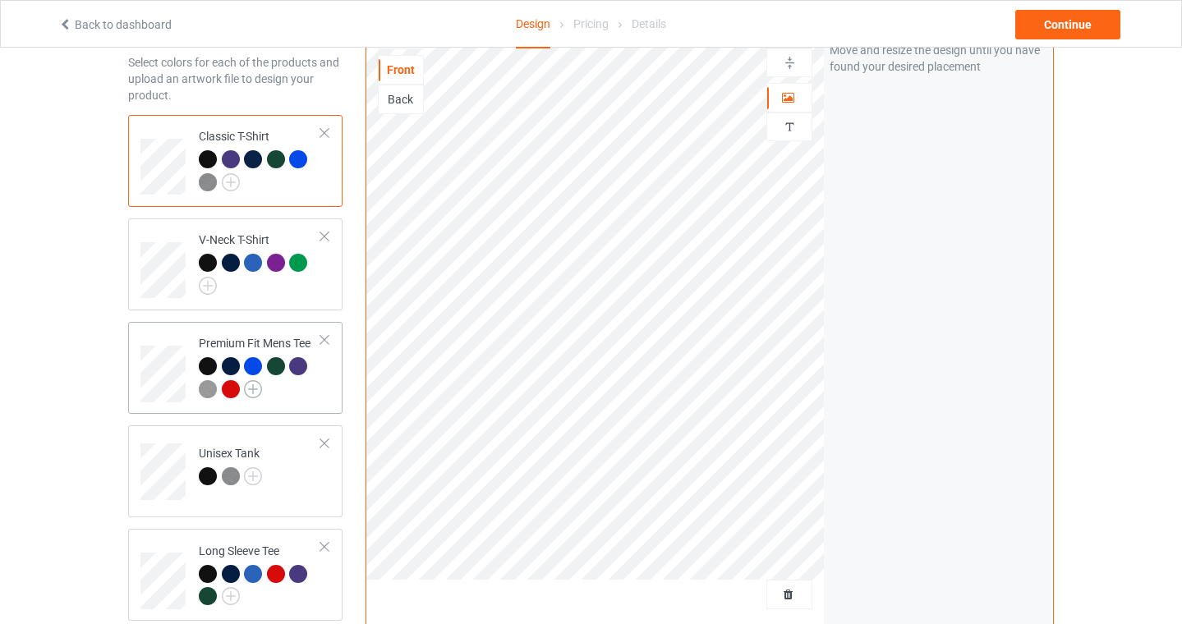
click at [252, 391] on img at bounding box center [253, 389] width 18 height 18
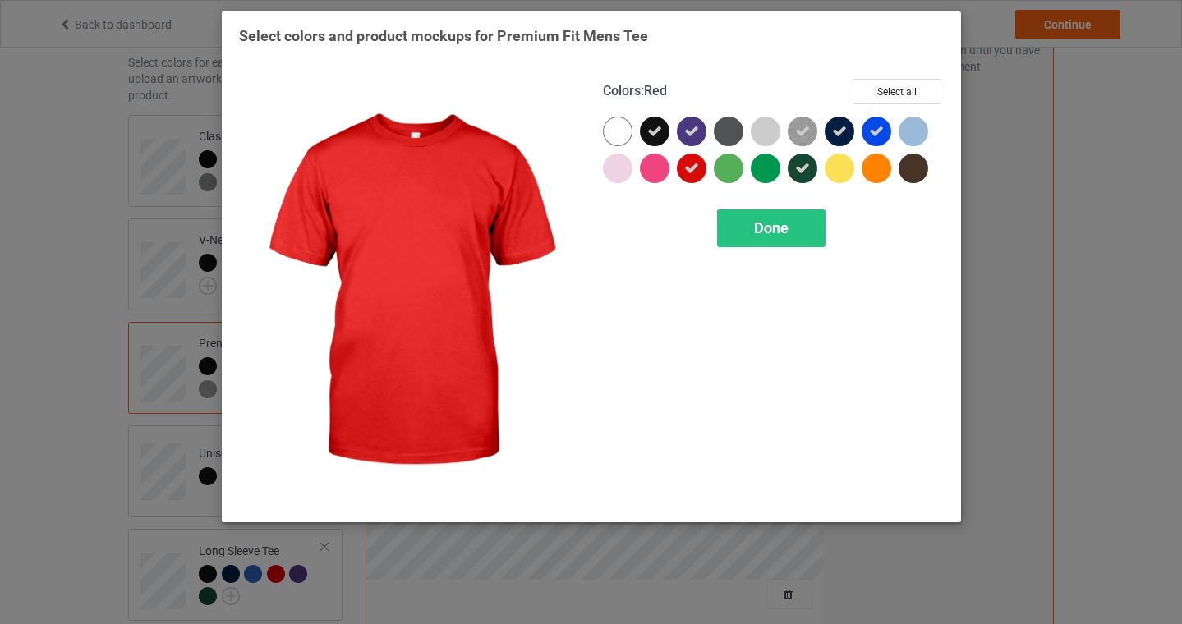
click at [687, 171] on icon at bounding box center [691, 168] width 15 height 15
click at [751, 241] on div "Done" at bounding box center [771, 228] width 108 height 38
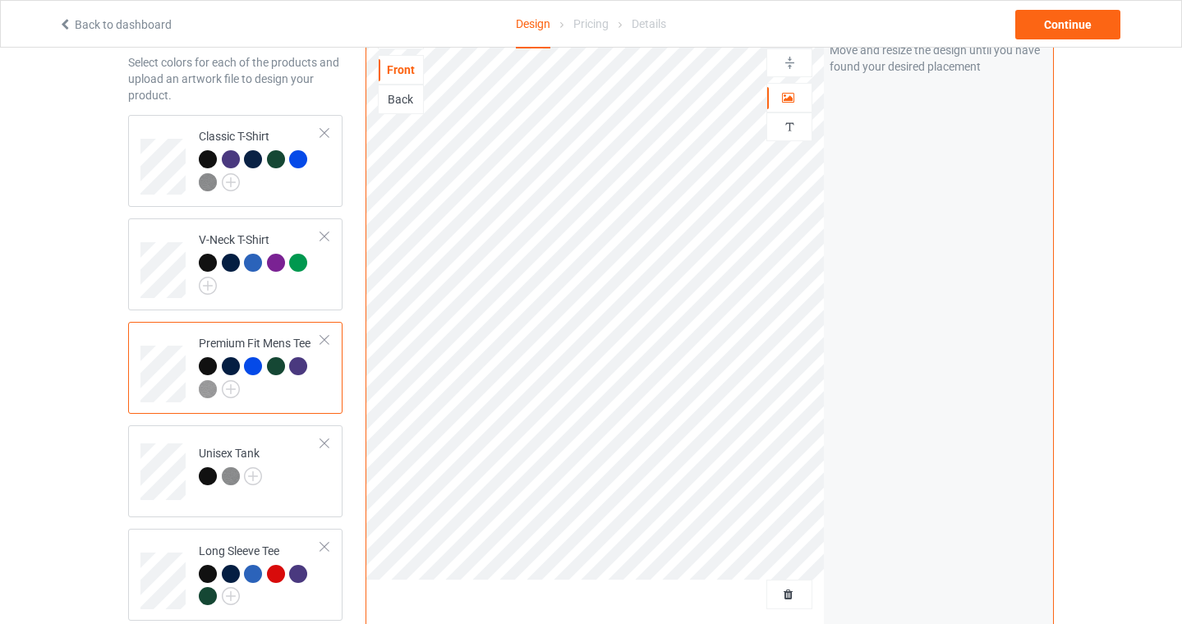
scroll to position [439, 0]
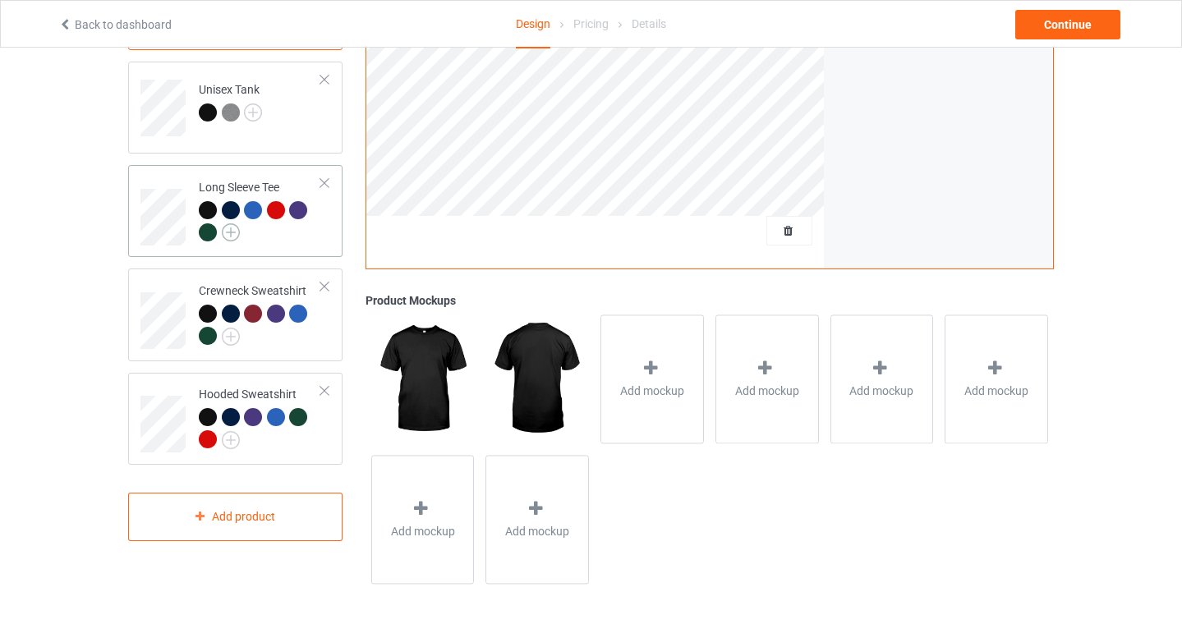
click at [223, 229] on img at bounding box center [231, 232] width 18 height 18
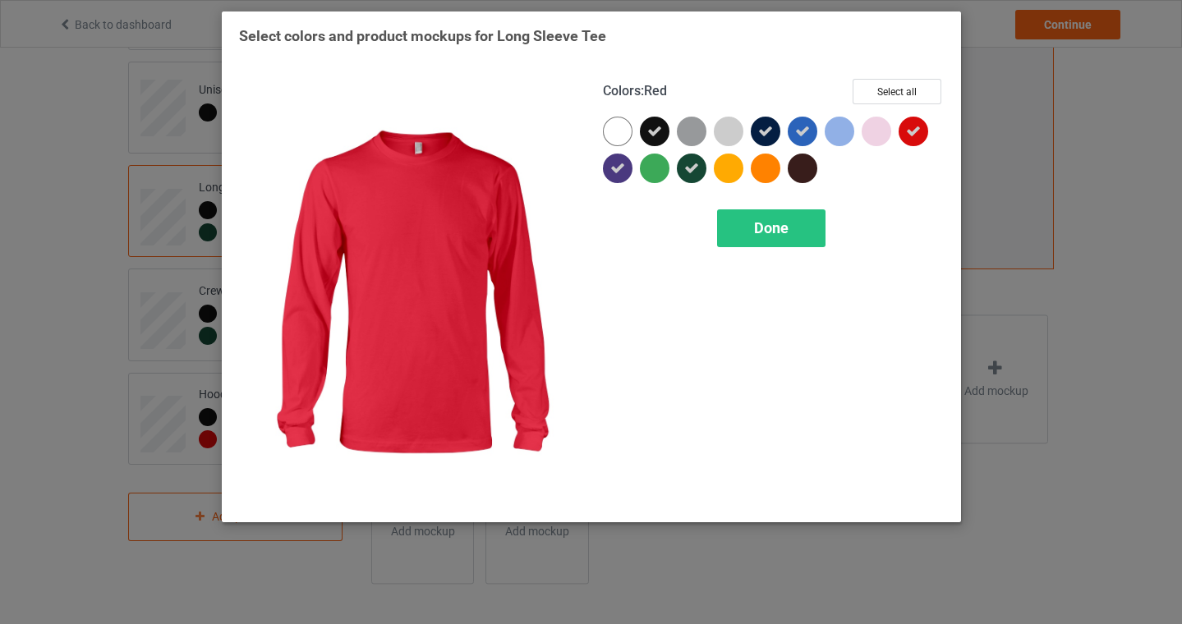
click at [917, 137] on icon at bounding box center [913, 131] width 15 height 15
click at [806, 222] on div "Done" at bounding box center [771, 228] width 108 height 38
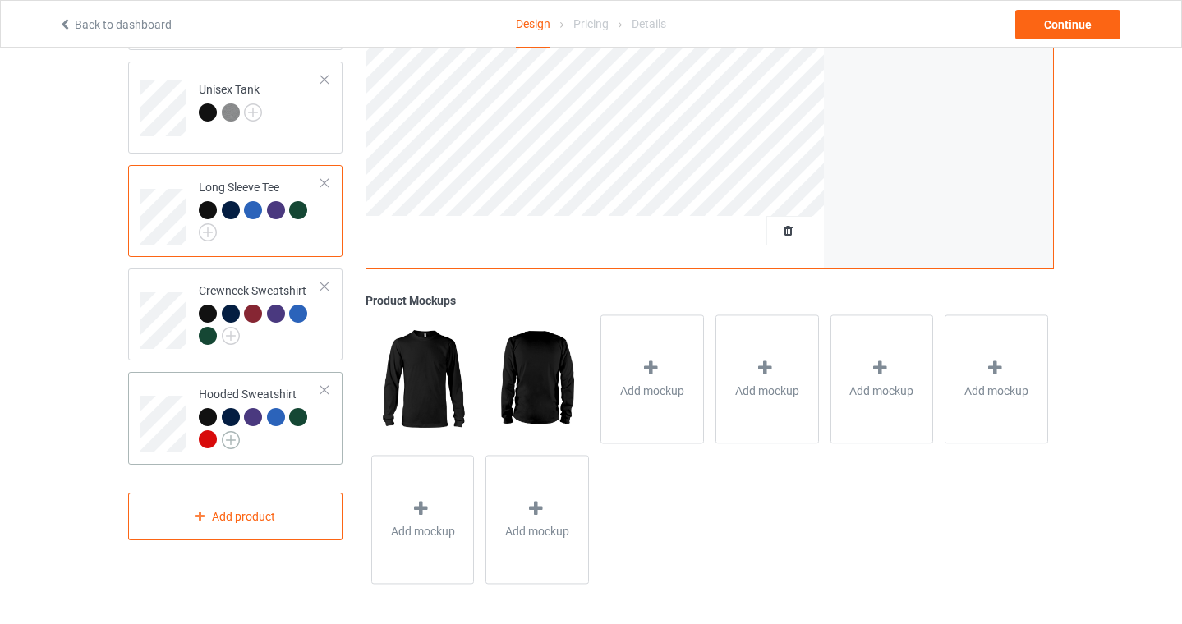
click at [232, 442] on img at bounding box center [231, 440] width 18 height 18
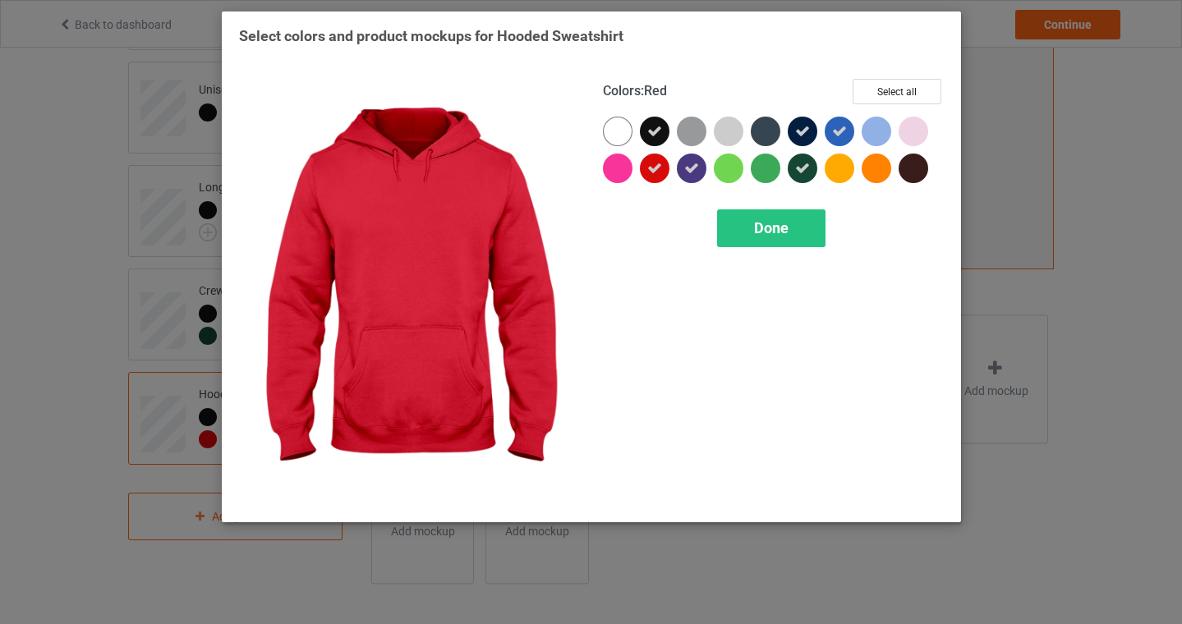
click at [659, 163] on icon at bounding box center [654, 168] width 15 height 15
click at [758, 228] on span "Done" at bounding box center [771, 227] width 34 height 17
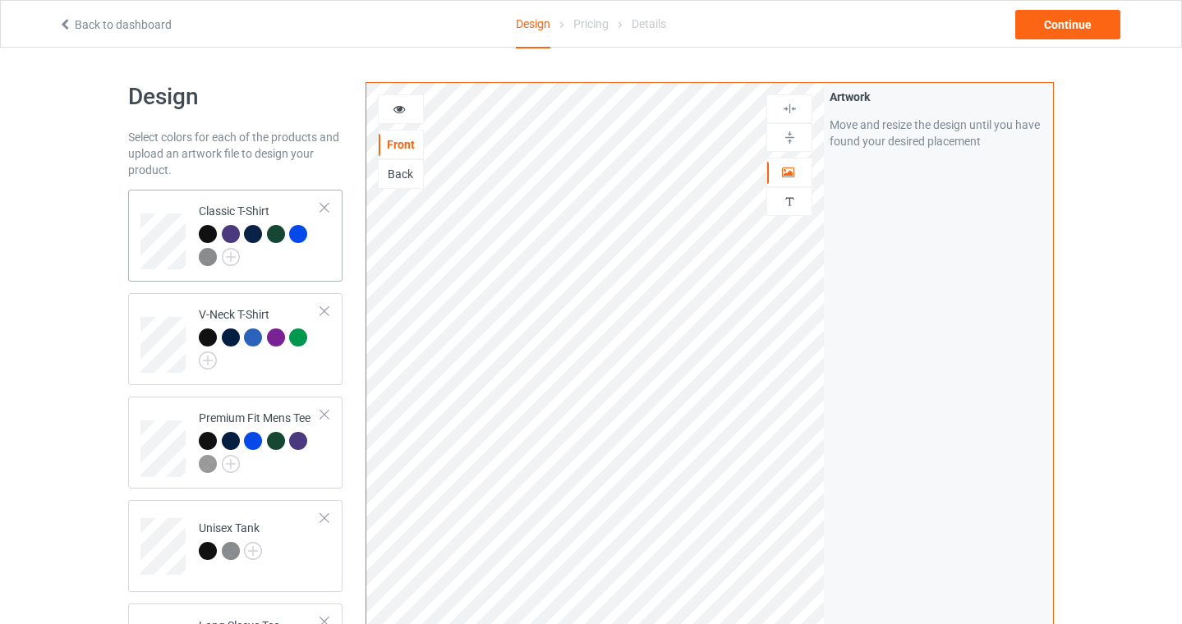
click at [301, 266] on div at bounding box center [260, 247] width 122 height 45
click at [1077, 26] on div "Continue" at bounding box center [1067, 25] width 105 height 30
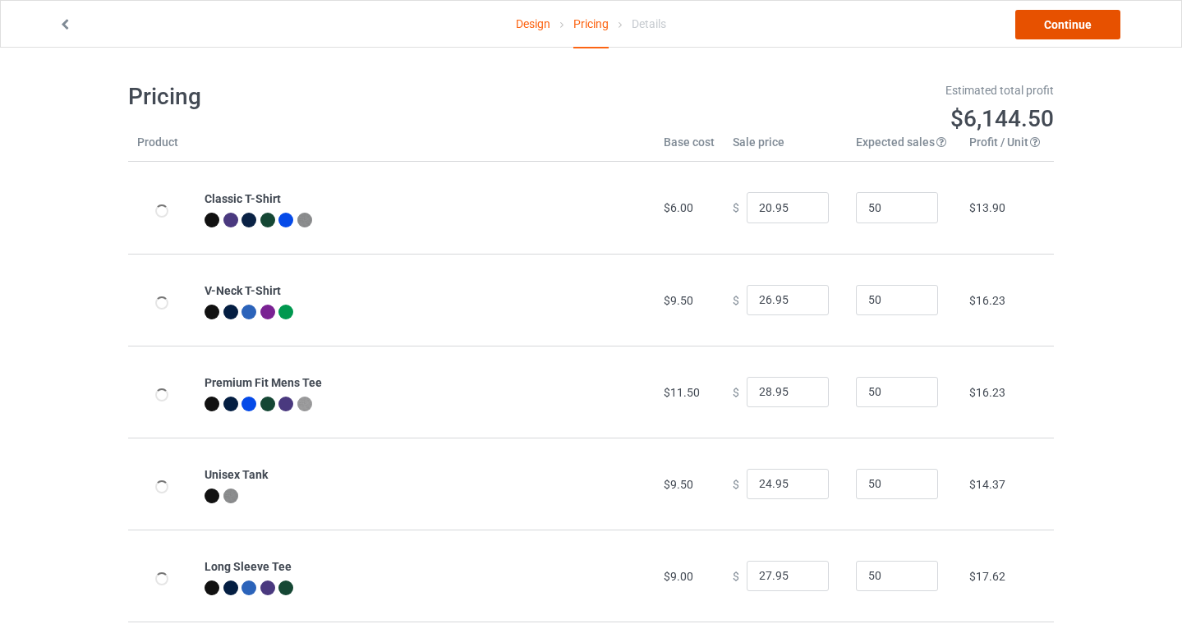
click at [1056, 23] on link "Continue" at bounding box center [1067, 25] width 105 height 30
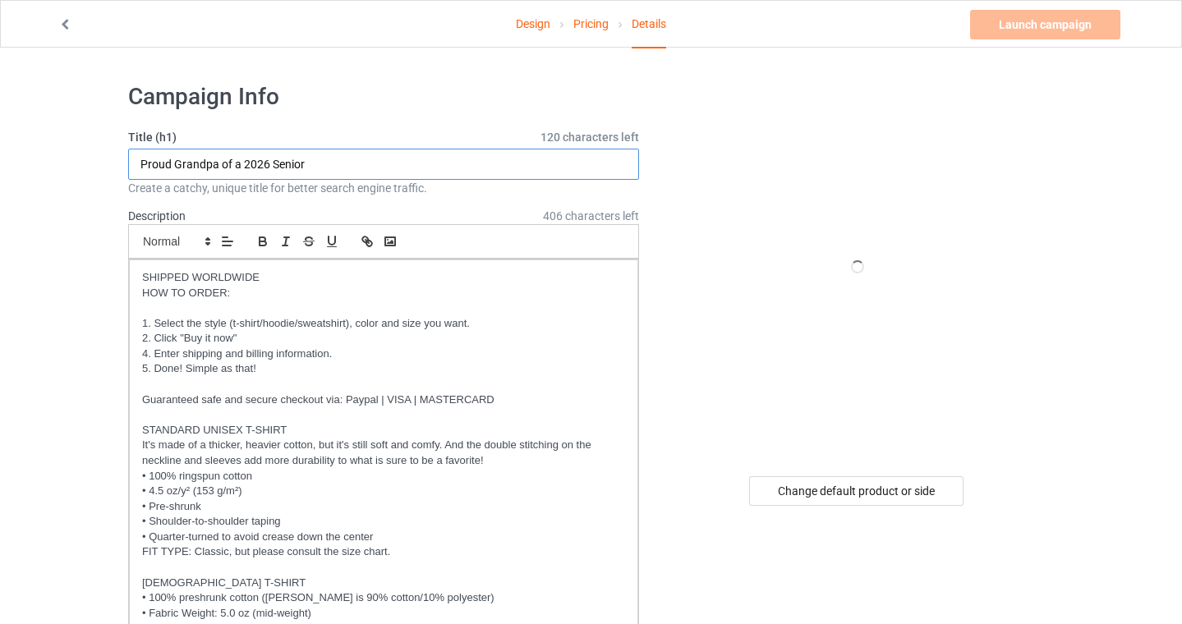
click at [203, 166] on input "Proud Grandpa of a 2026 Senior" at bounding box center [383, 164] width 511 height 31
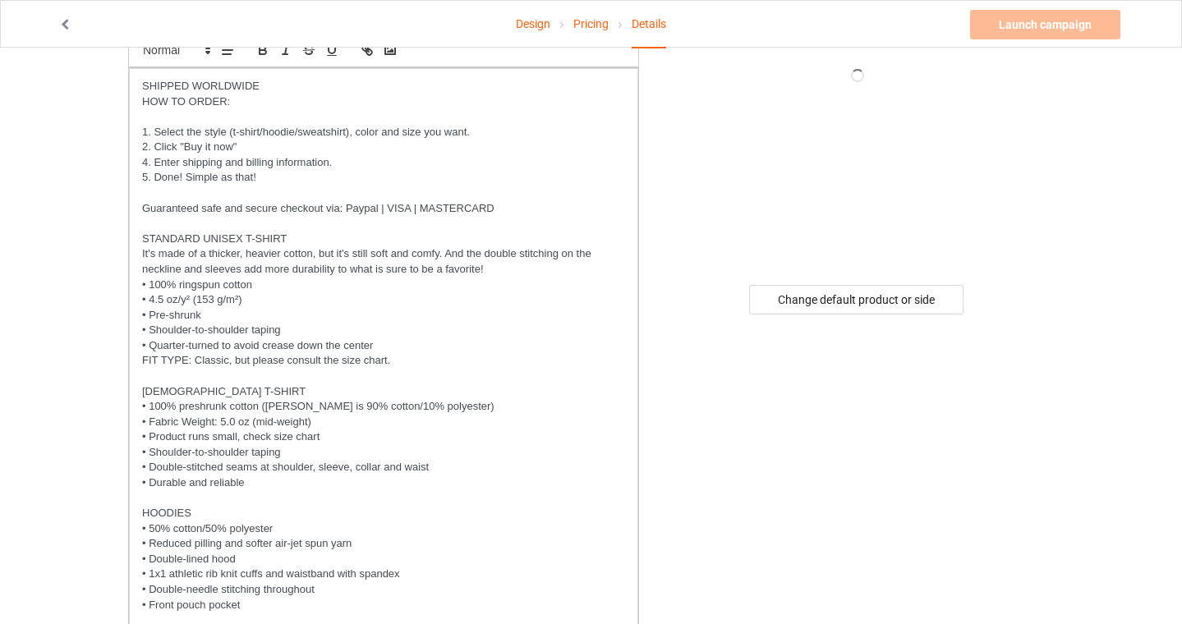
scroll to position [500, 0]
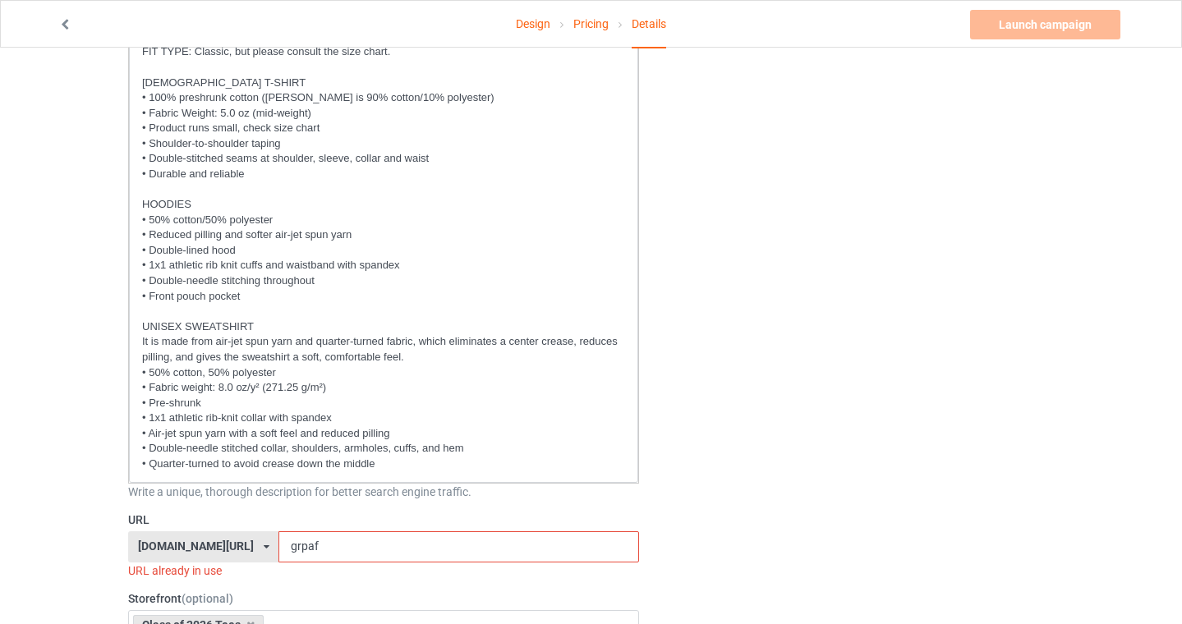
type input "Proud Uncle of a 2026 Senior"
click at [373, 540] on input "grpaf" at bounding box center [458, 546] width 360 height 31
drag, startPoint x: 373, startPoint y: 540, endPoint x: 29, endPoint y: 534, distance: 344.1
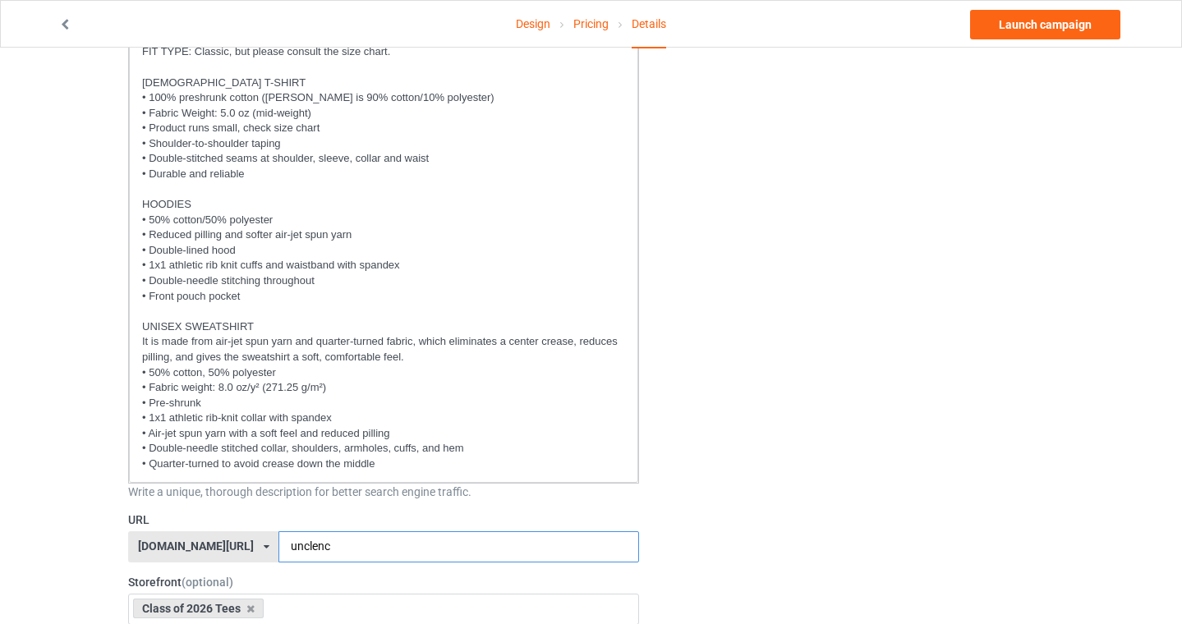
type input "unclenc"
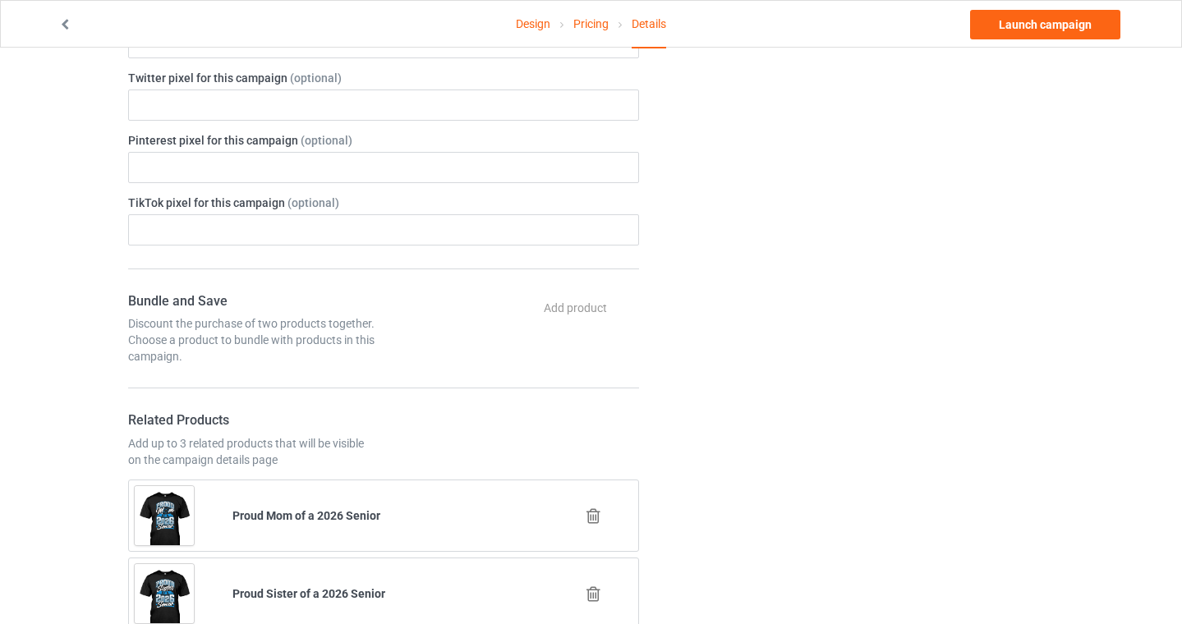
scroll to position [1525, 0]
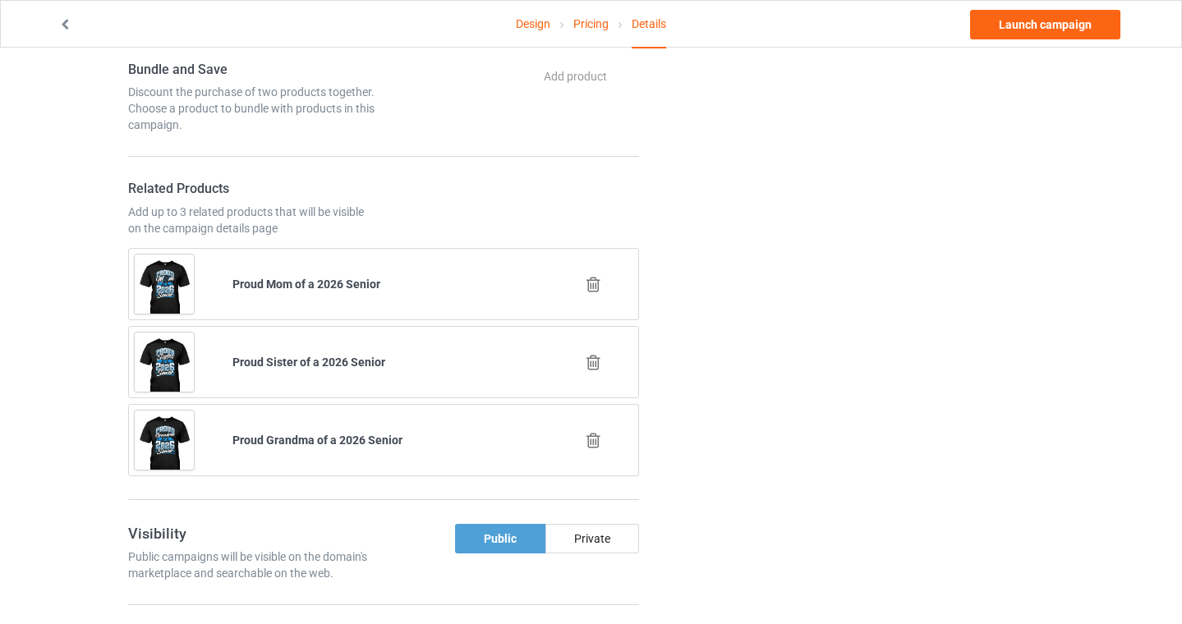
click at [596, 287] on icon at bounding box center [593, 284] width 21 height 17
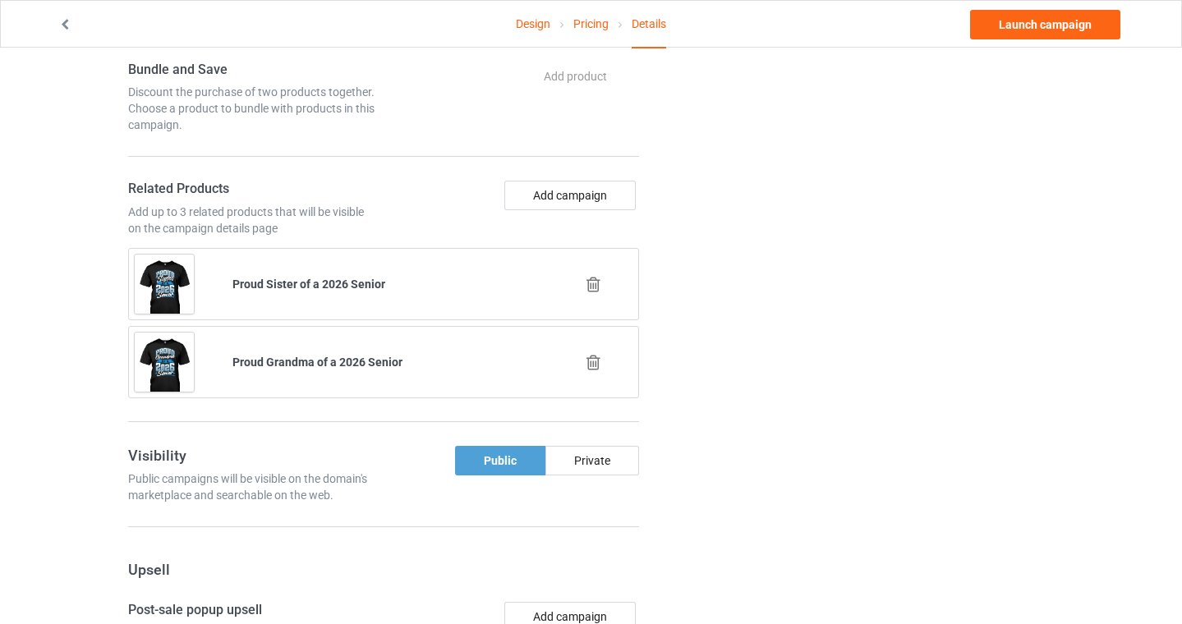
click at [597, 280] on icon at bounding box center [593, 284] width 21 height 17
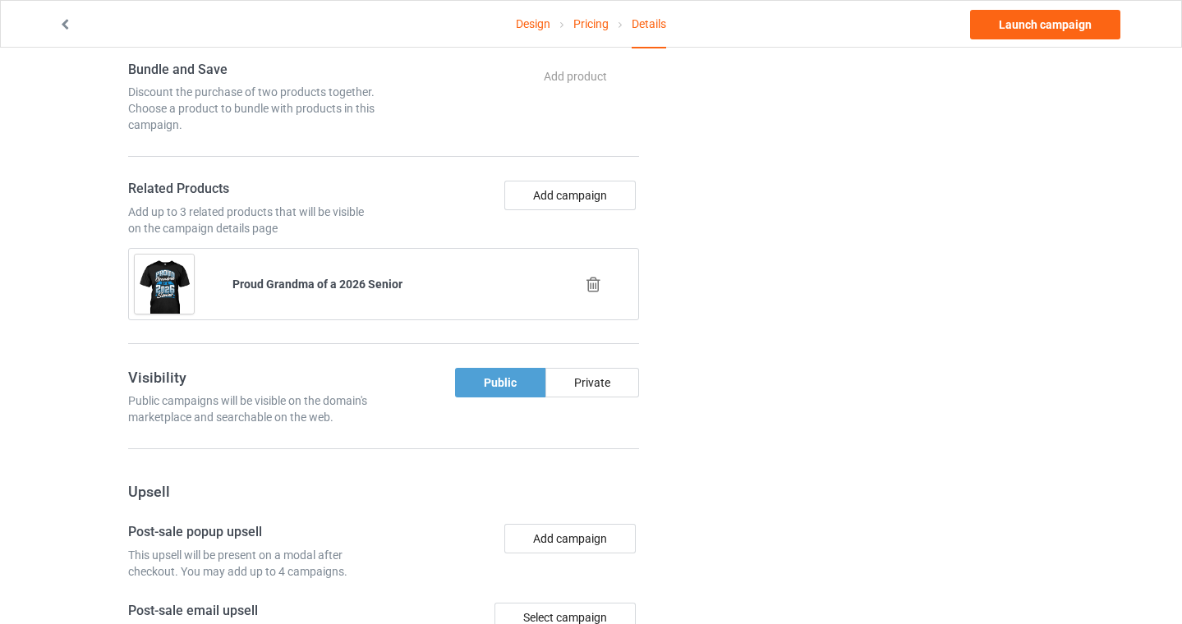
click at [589, 282] on icon at bounding box center [593, 284] width 21 height 17
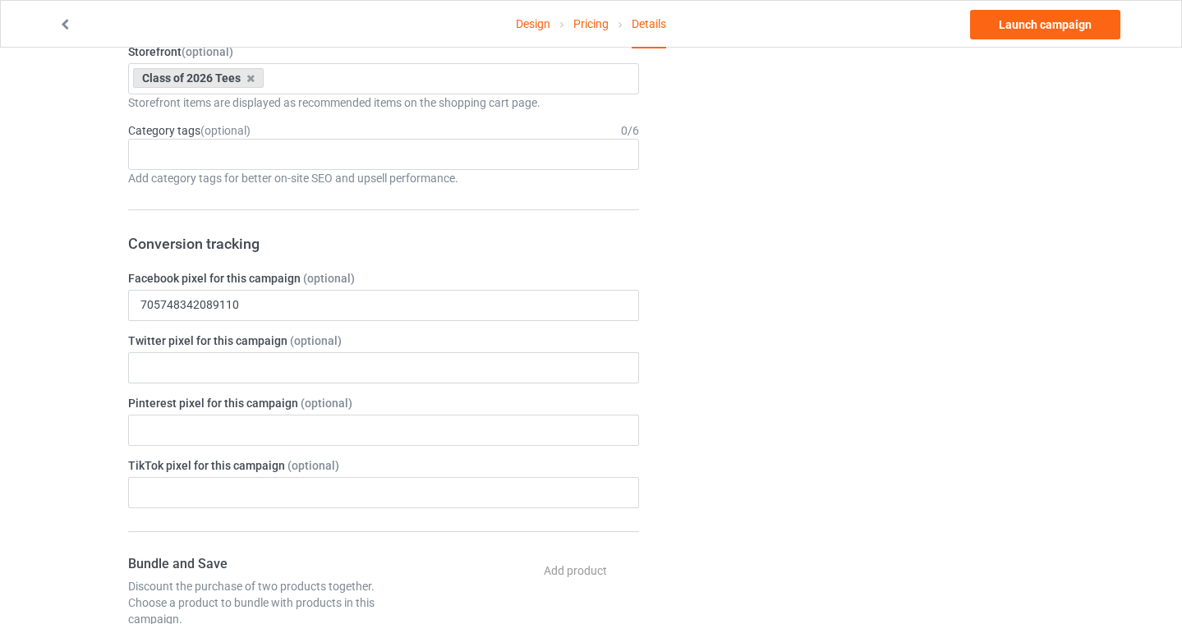
scroll to position [0, 0]
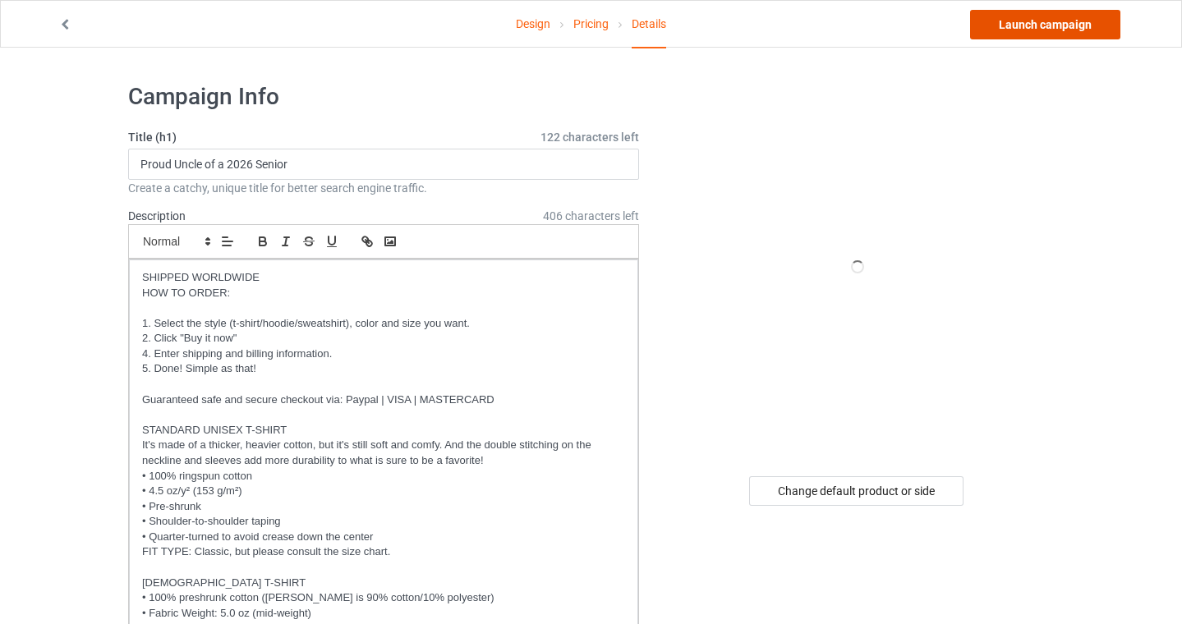
click at [1047, 25] on link "Launch campaign" at bounding box center [1045, 25] width 150 height 30
